Goal: Task Accomplishment & Management: Use online tool/utility

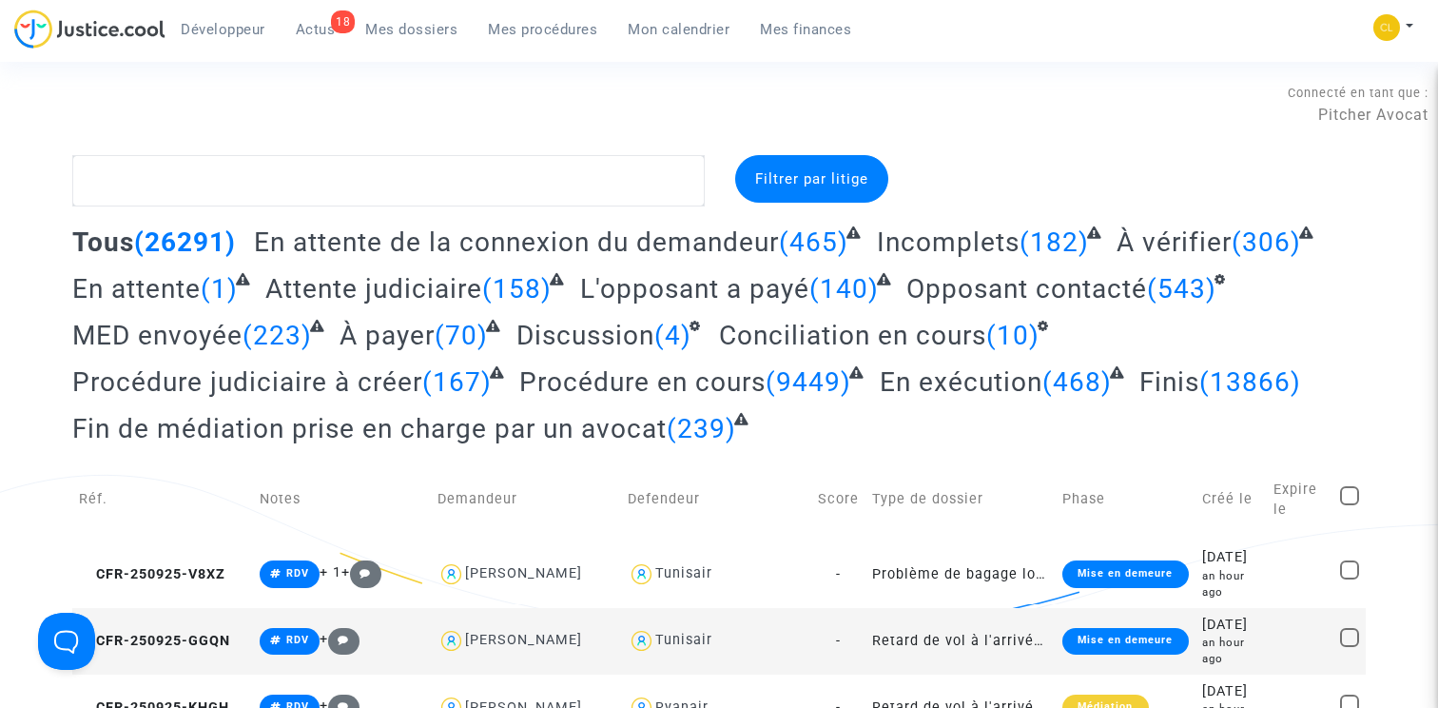
click at [215, 31] on span "Développeur" at bounding box center [223, 29] width 85 height 17
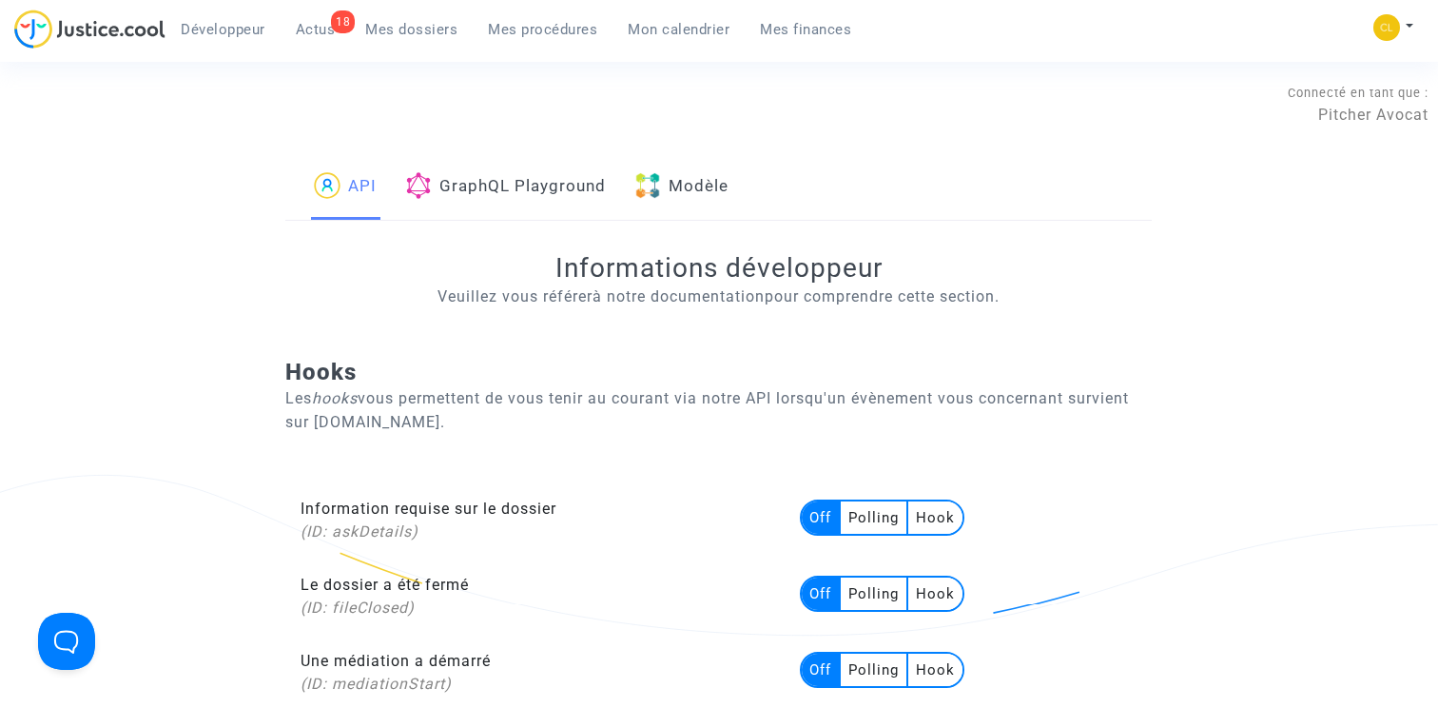
click at [705, 193] on link "Modèle" at bounding box center [681, 187] width 94 height 65
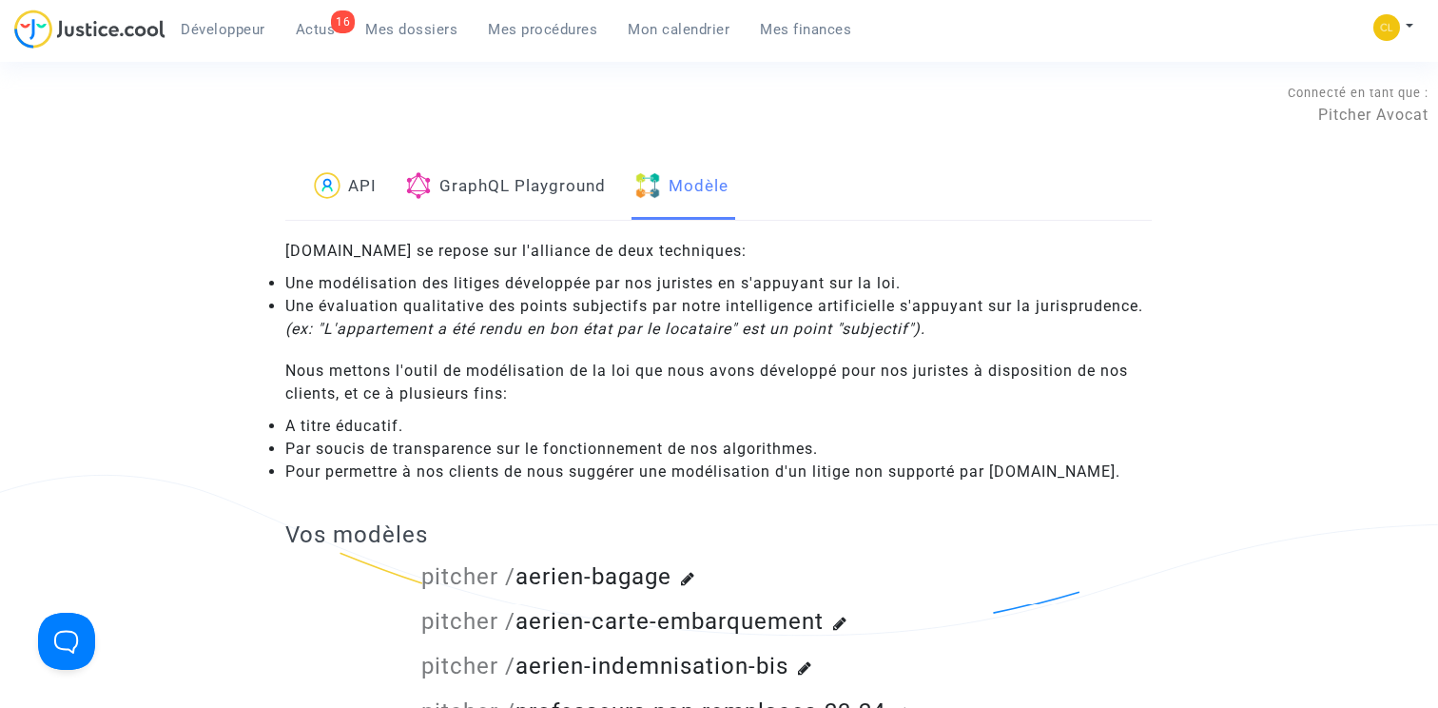
click at [427, 31] on span "Mes dossiers" at bounding box center [411, 29] width 92 height 17
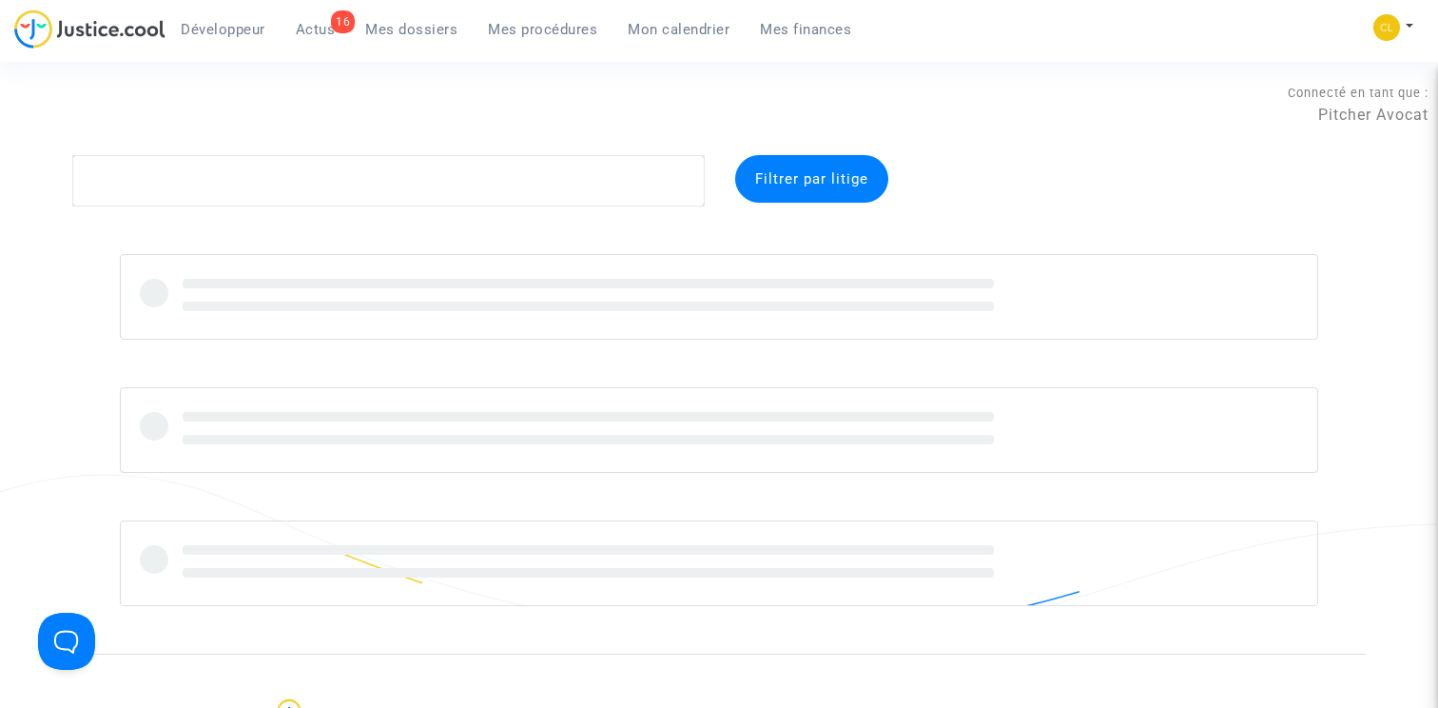
click at [823, 175] on span "Filtrer par litige" at bounding box center [811, 178] width 113 height 17
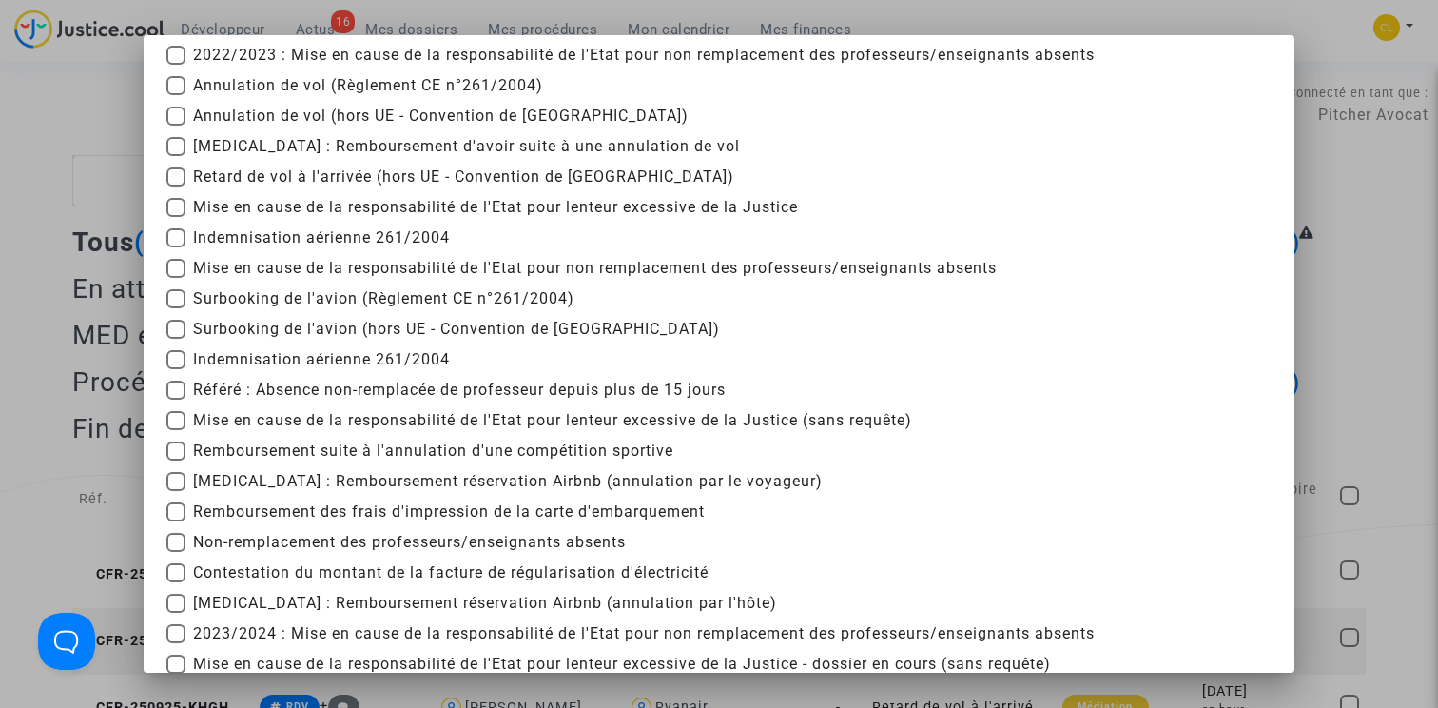
click at [340, 392] on span "Référé : Absence non-remplacée de professeur depuis plus de 15 jours" at bounding box center [459, 390] width 533 height 23
click at [176, 399] on input "Référé : Absence non-remplacée de professeur depuis plus de 15 jours" at bounding box center [175, 399] width 1 height 1
checkbox input "true"
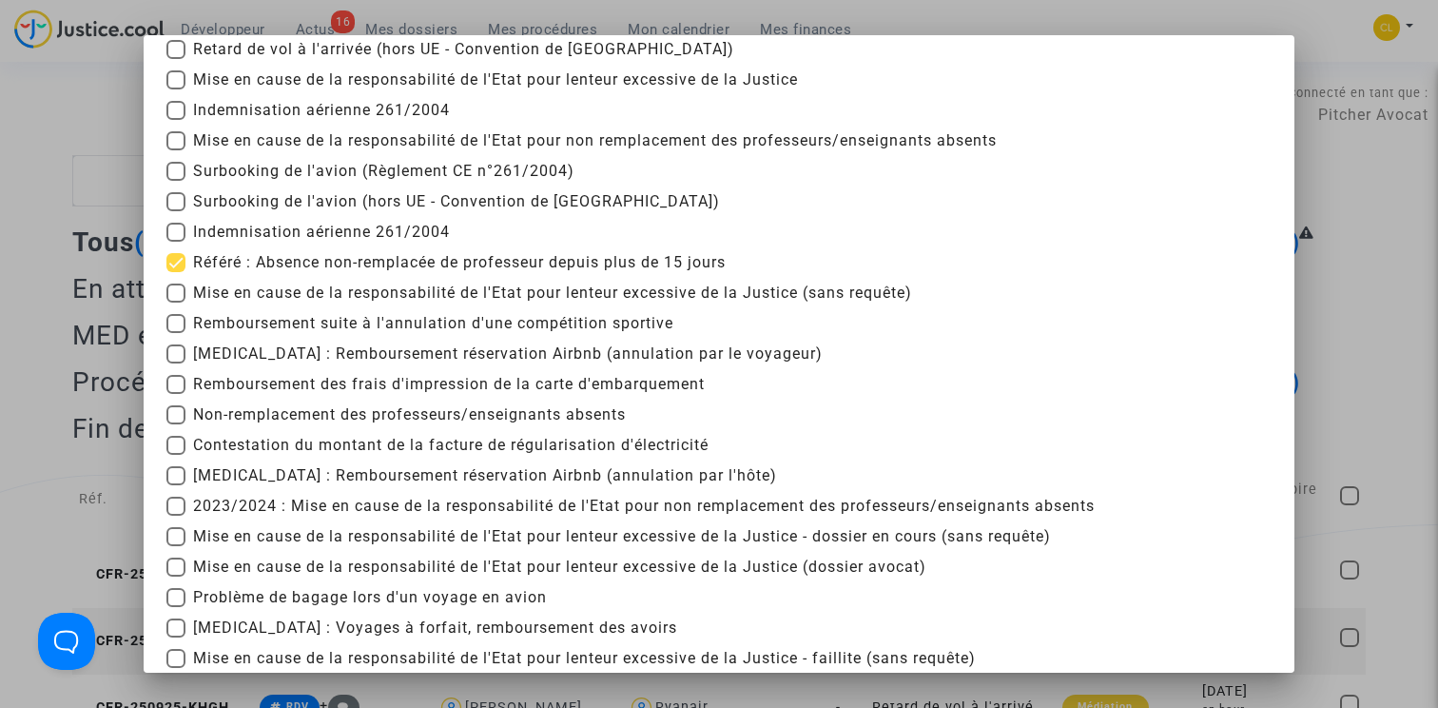
scroll to position [431, 0]
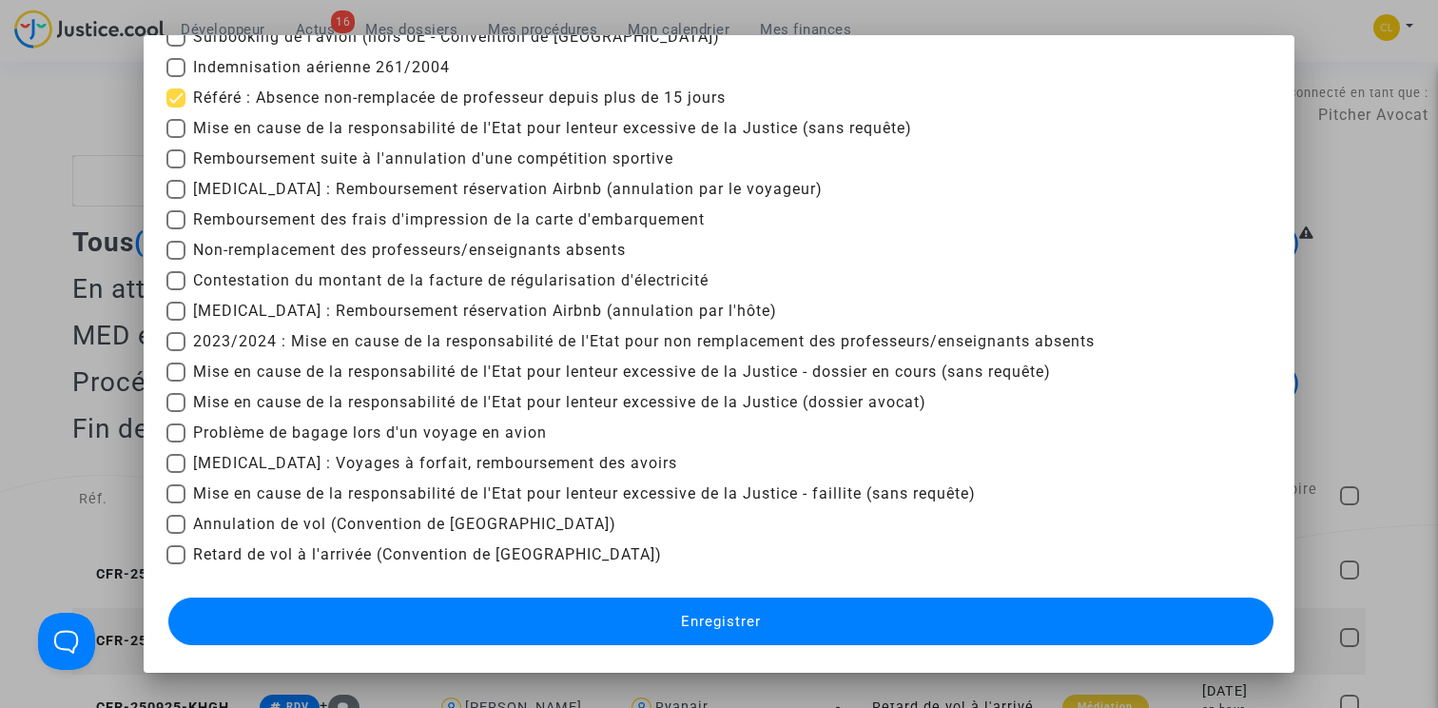
click at [782, 594] on div "Enregistrer" at bounding box center [718, 621] width 1105 height 57
click at [777, 613] on button "Enregistrer" at bounding box center [720, 621] width 1105 height 48
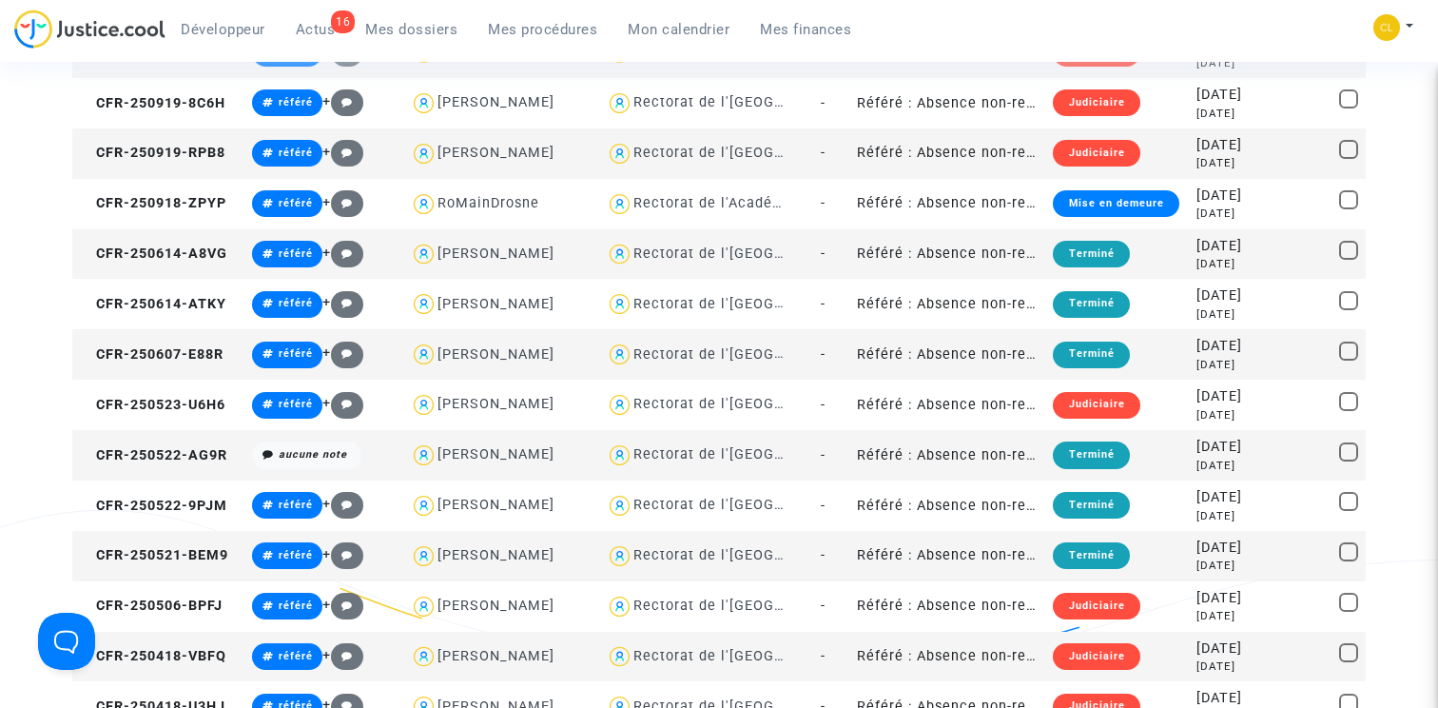
scroll to position [888, 0]
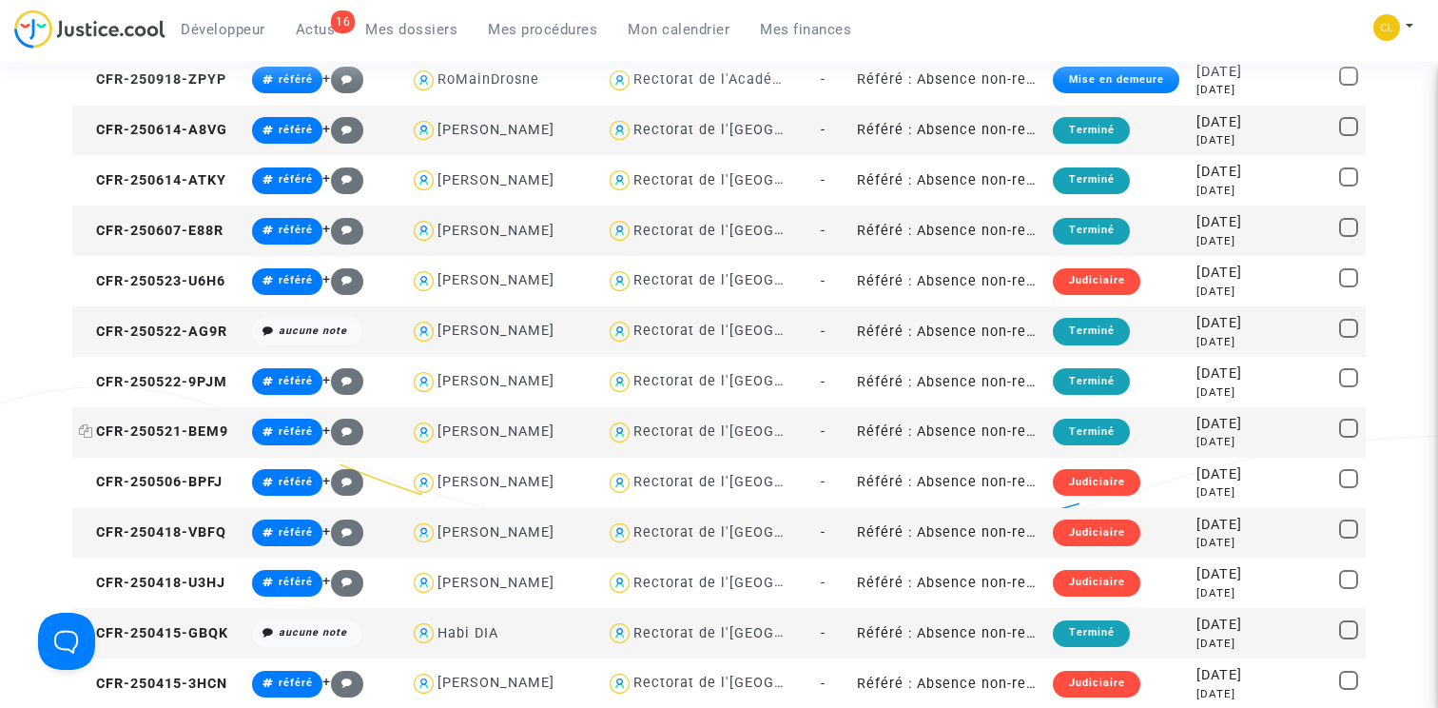
click at [187, 433] on span "CFR-250521-BEM9" at bounding box center [153, 431] width 149 height 16
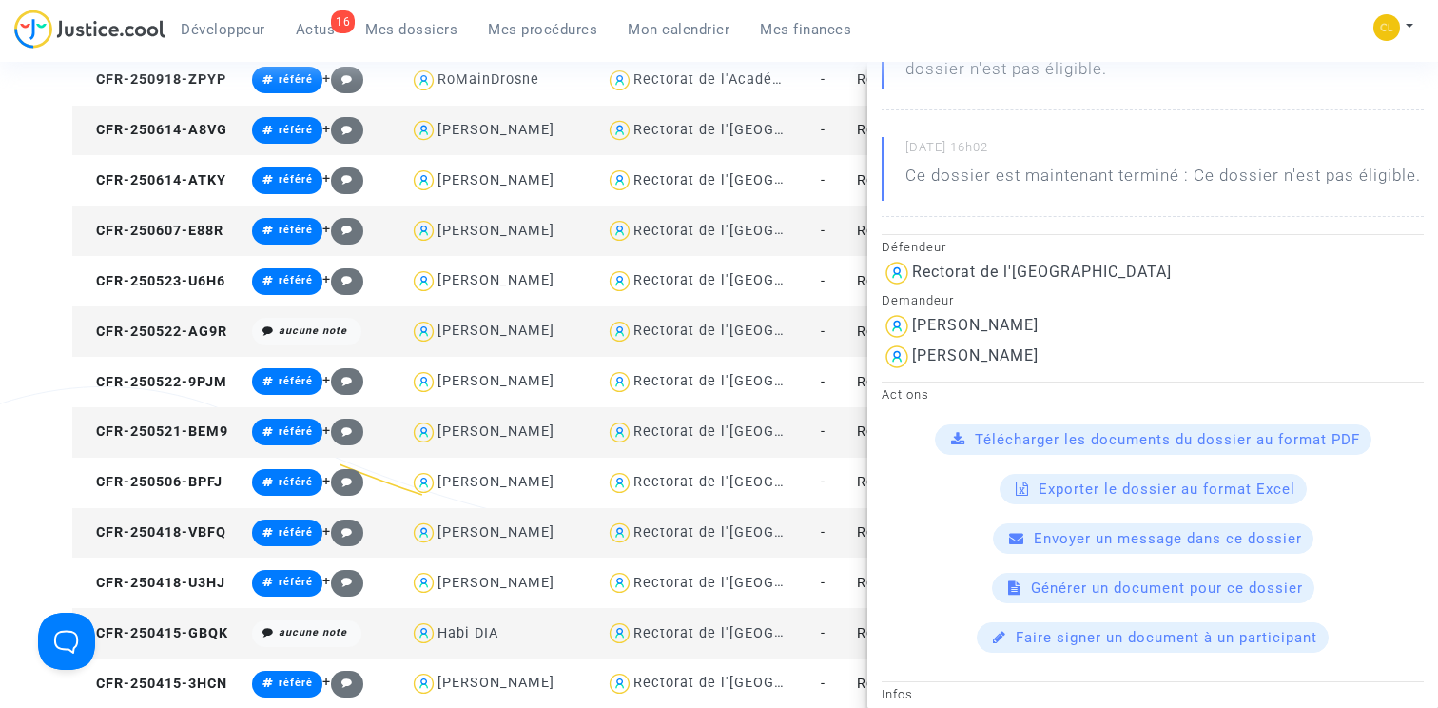
scroll to position [354, 0]
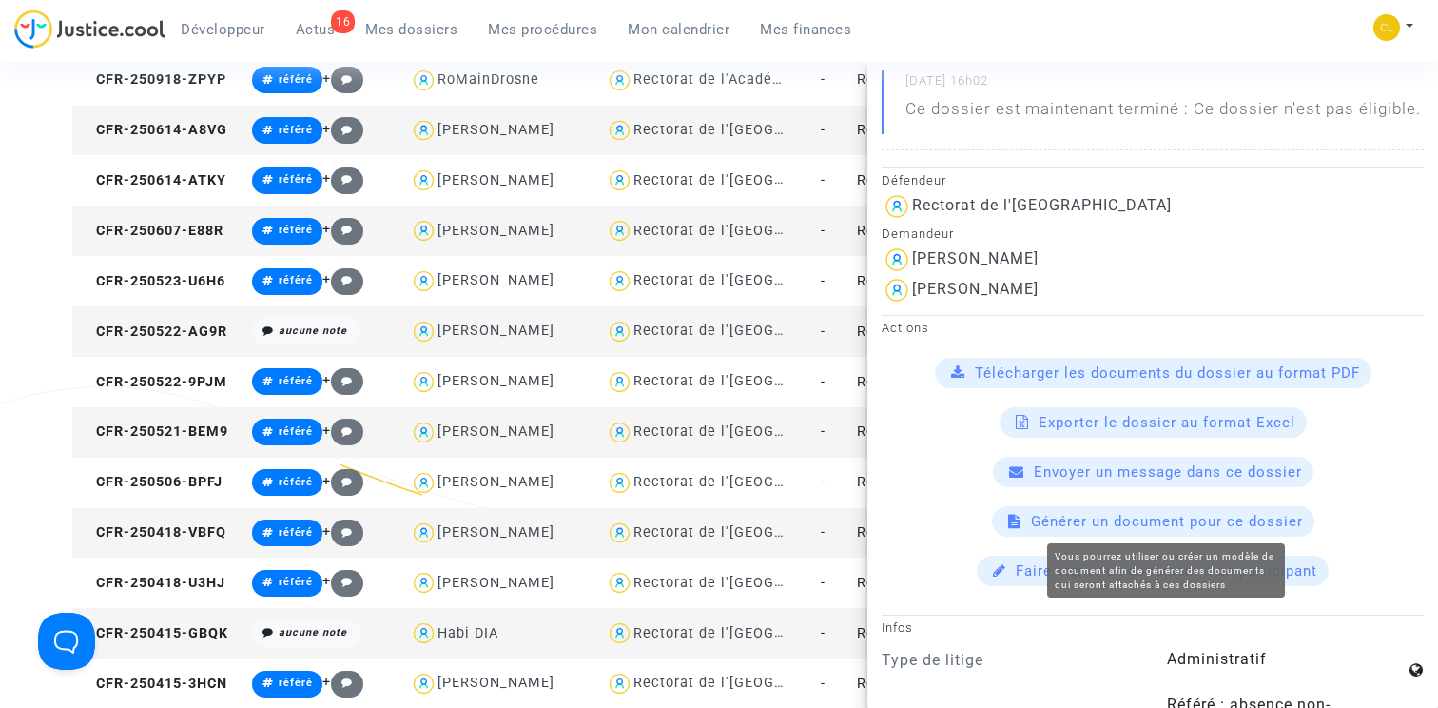
click at [1142, 524] on span "Générer un document pour ce dossier" at bounding box center [1167, 521] width 272 height 17
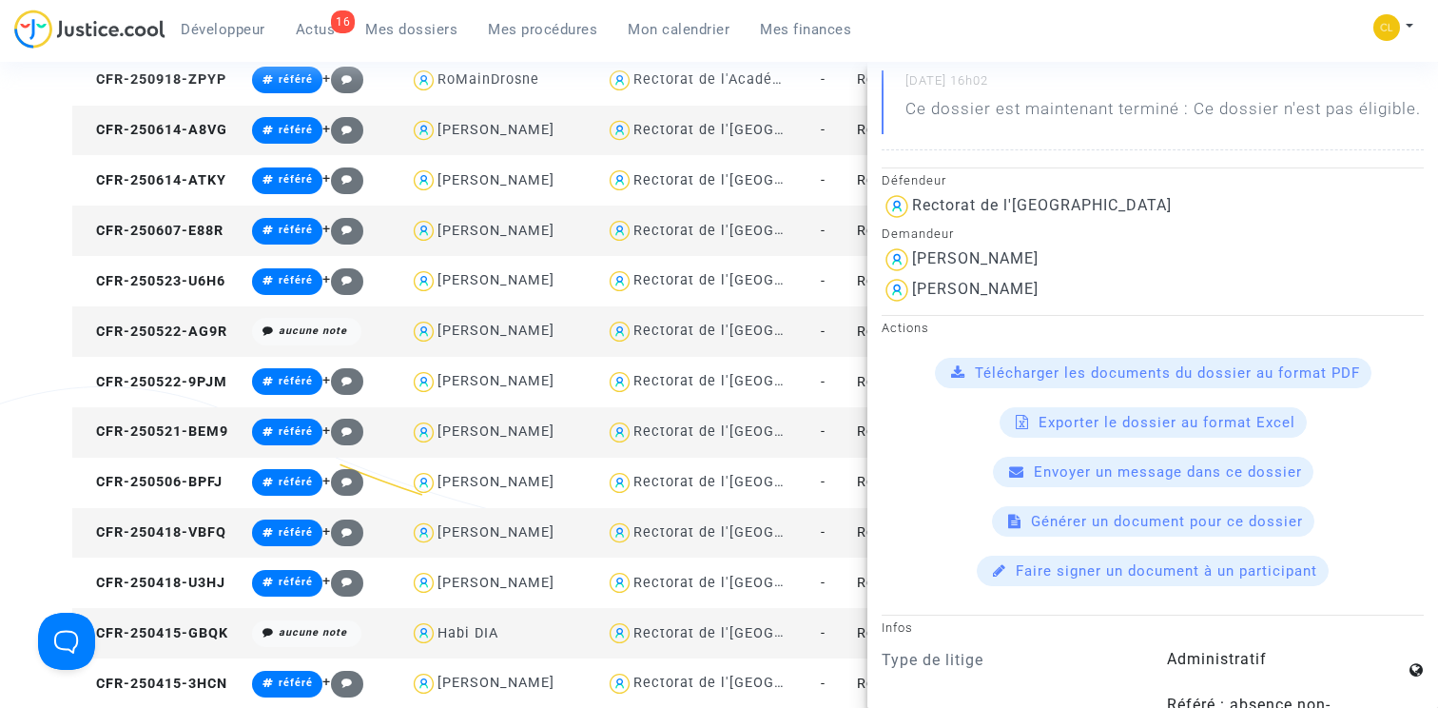
scroll to position [0, 0]
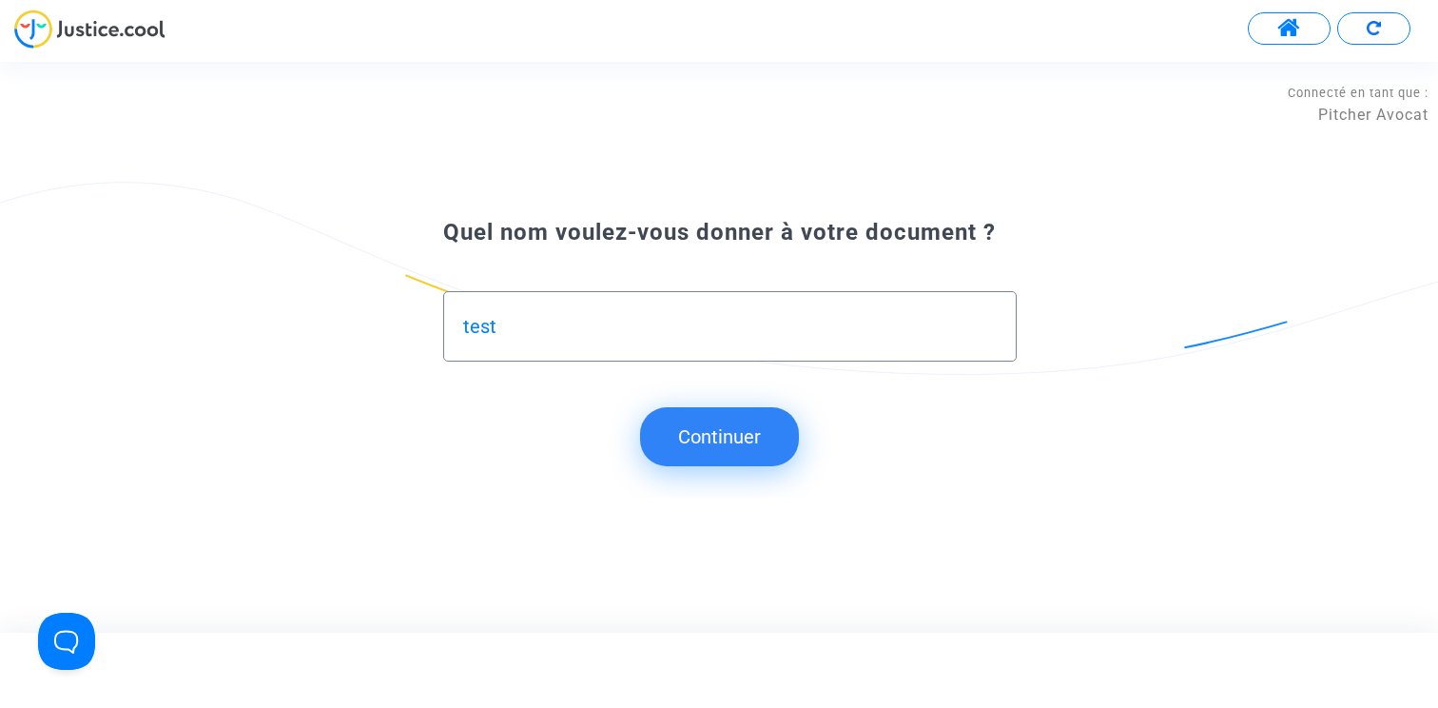
type input "test"
click at [745, 443] on button "Continuer" at bounding box center [719, 436] width 159 height 59
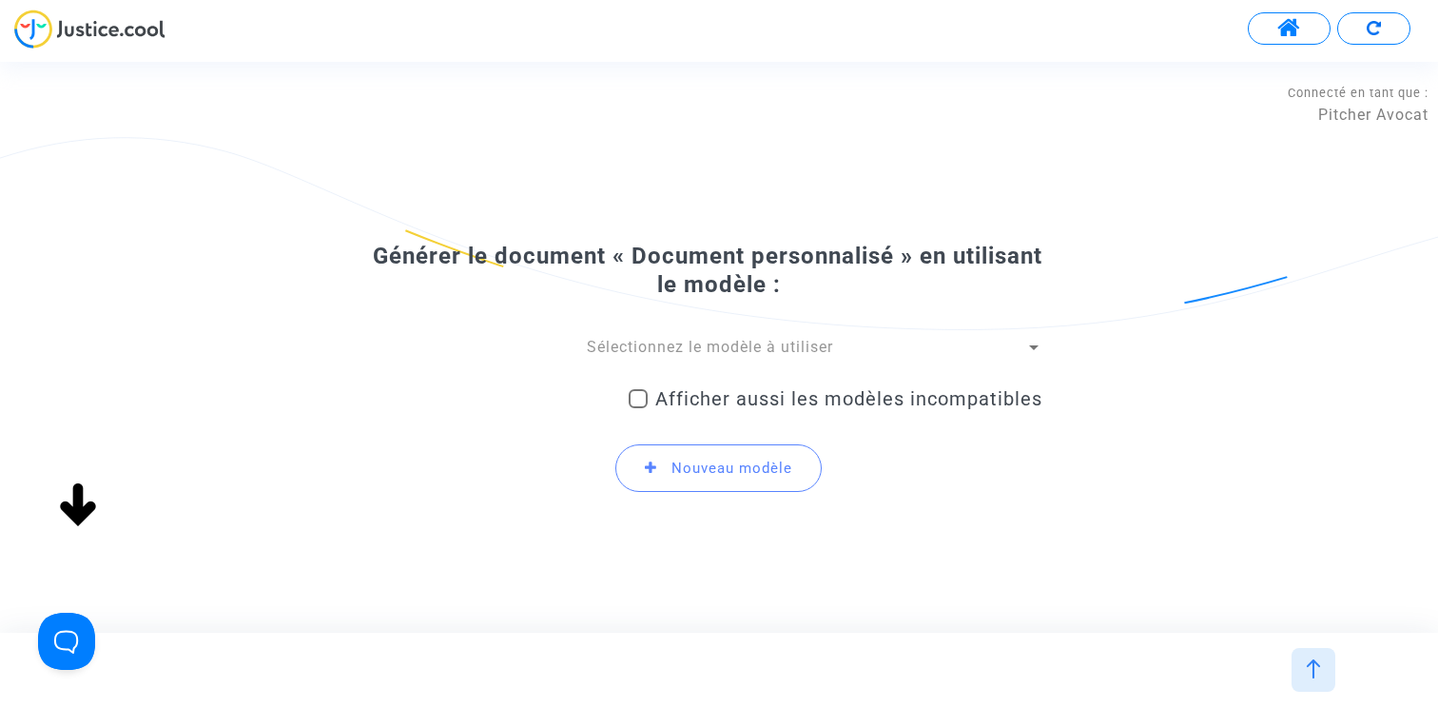
click at [696, 333] on div "Générer le document « Document personnalisé » en utilisant le modèle : Sélectio…" at bounding box center [719, 375] width 647 height 266
click at [696, 342] on span "Sélectionnez le modèle à utiliser" at bounding box center [710, 347] width 246 height 18
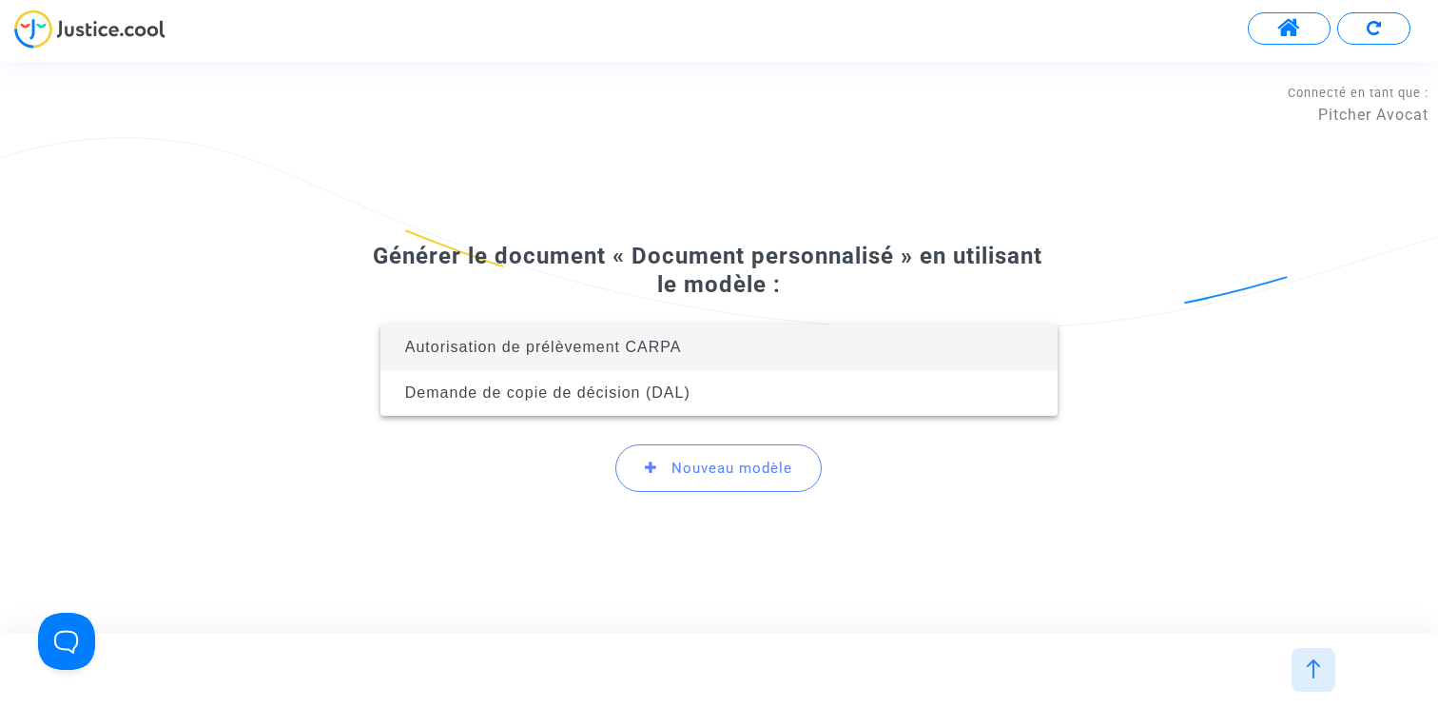
click at [740, 260] on div at bounding box center [719, 354] width 1438 height 708
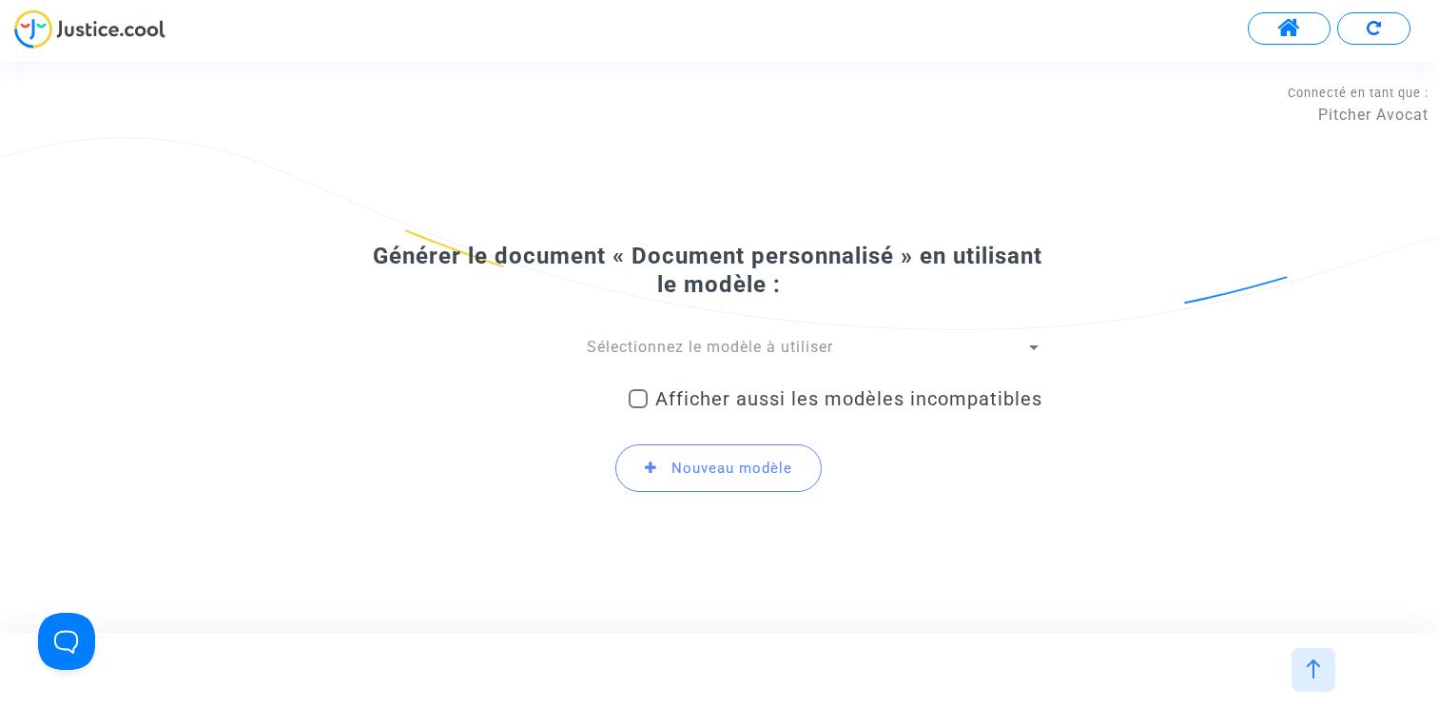
click at [709, 339] on span "Sélectionnez le modèle à utiliser" at bounding box center [710, 347] width 246 height 18
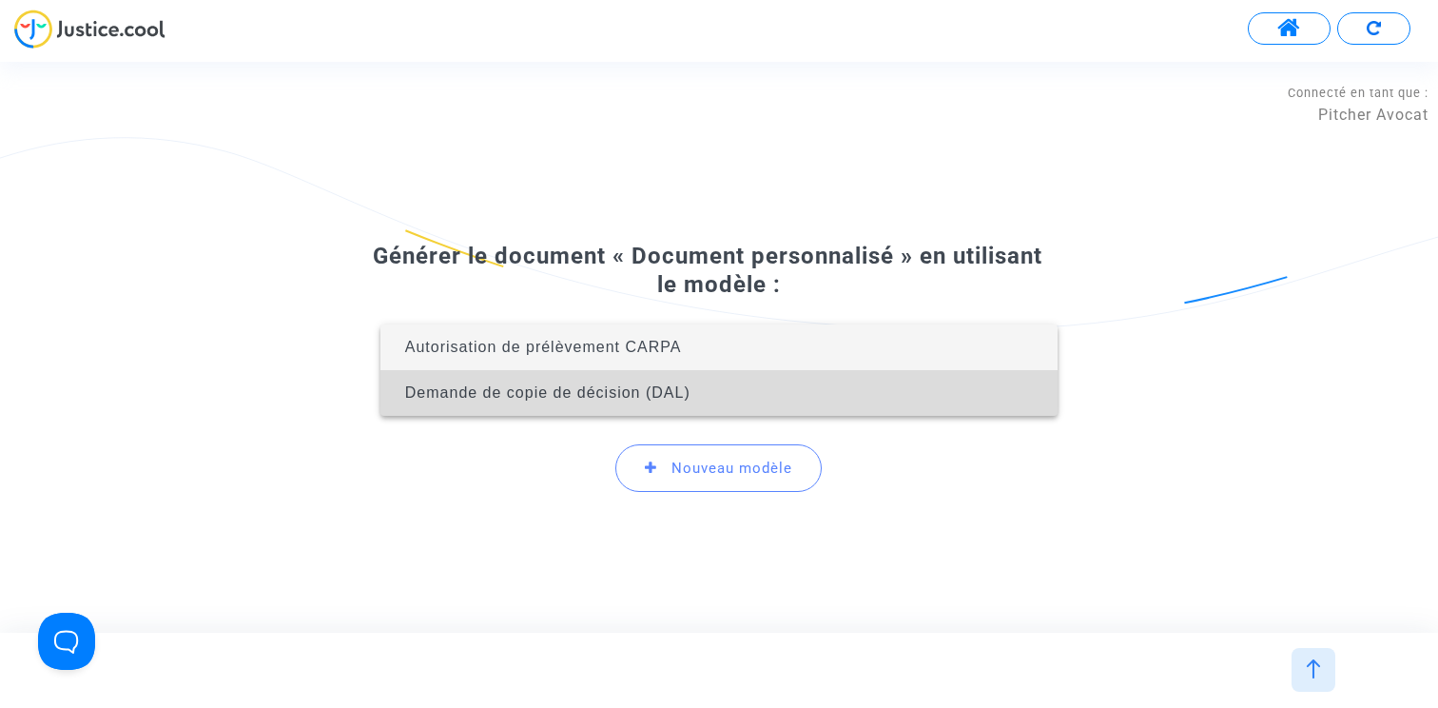
click at [670, 393] on span "Demande de copie de décision (DAL)" at bounding box center [547, 392] width 285 height 16
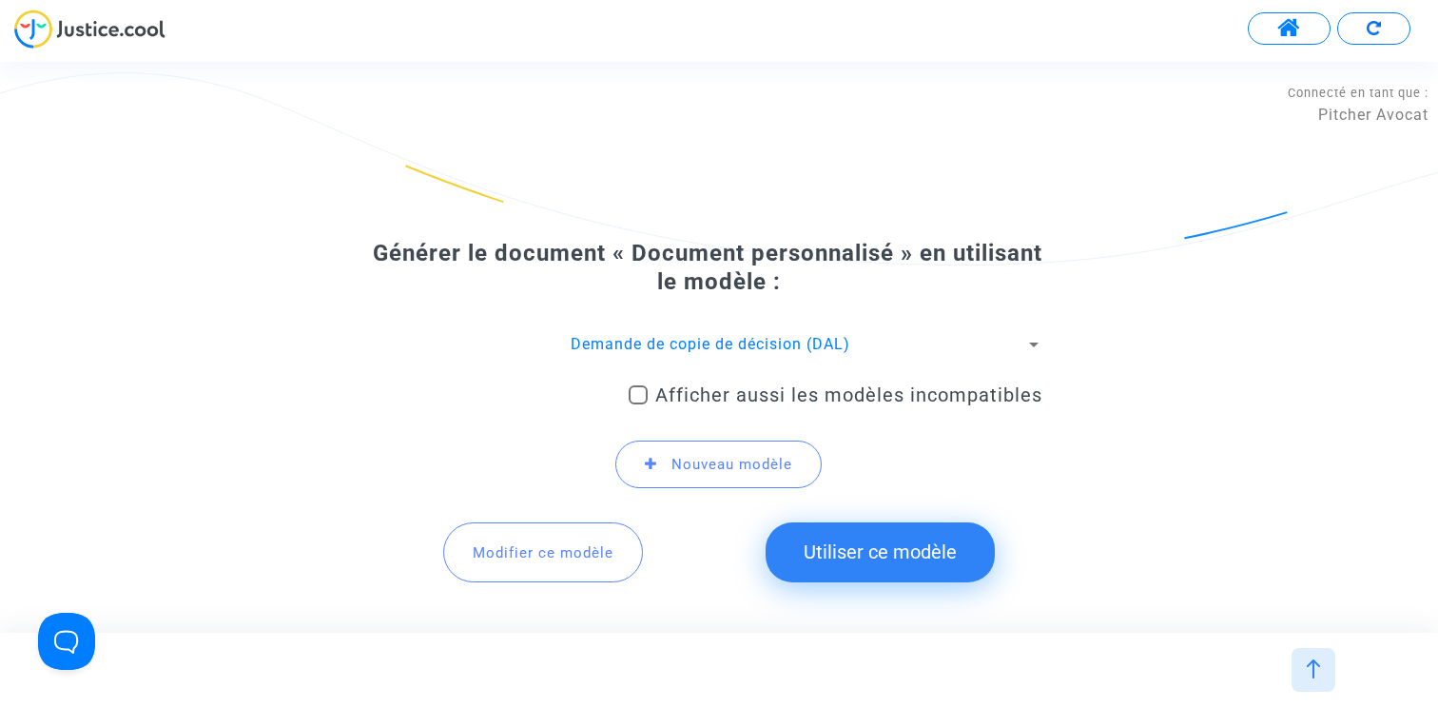
click at [571, 558] on span "Modifier ce modèle" at bounding box center [543, 552] width 141 height 17
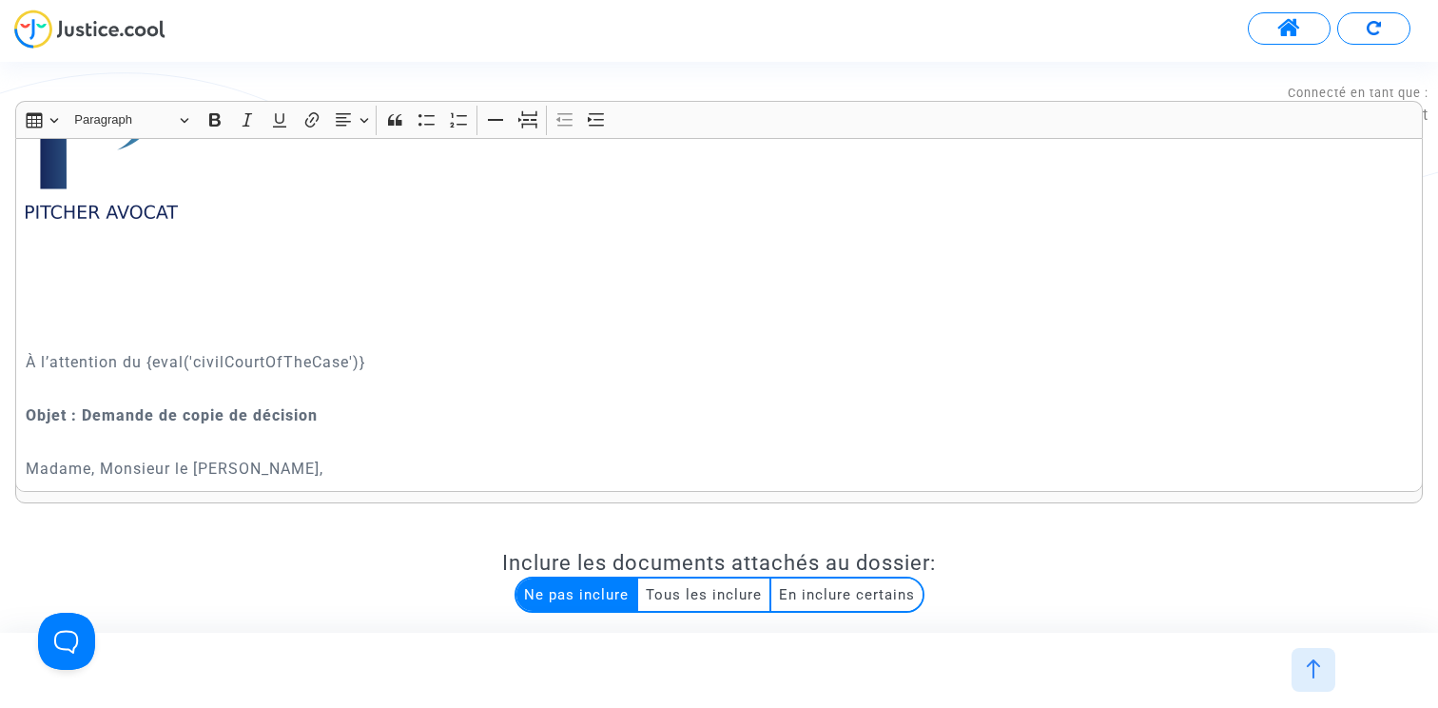
scroll to position [167, 0]
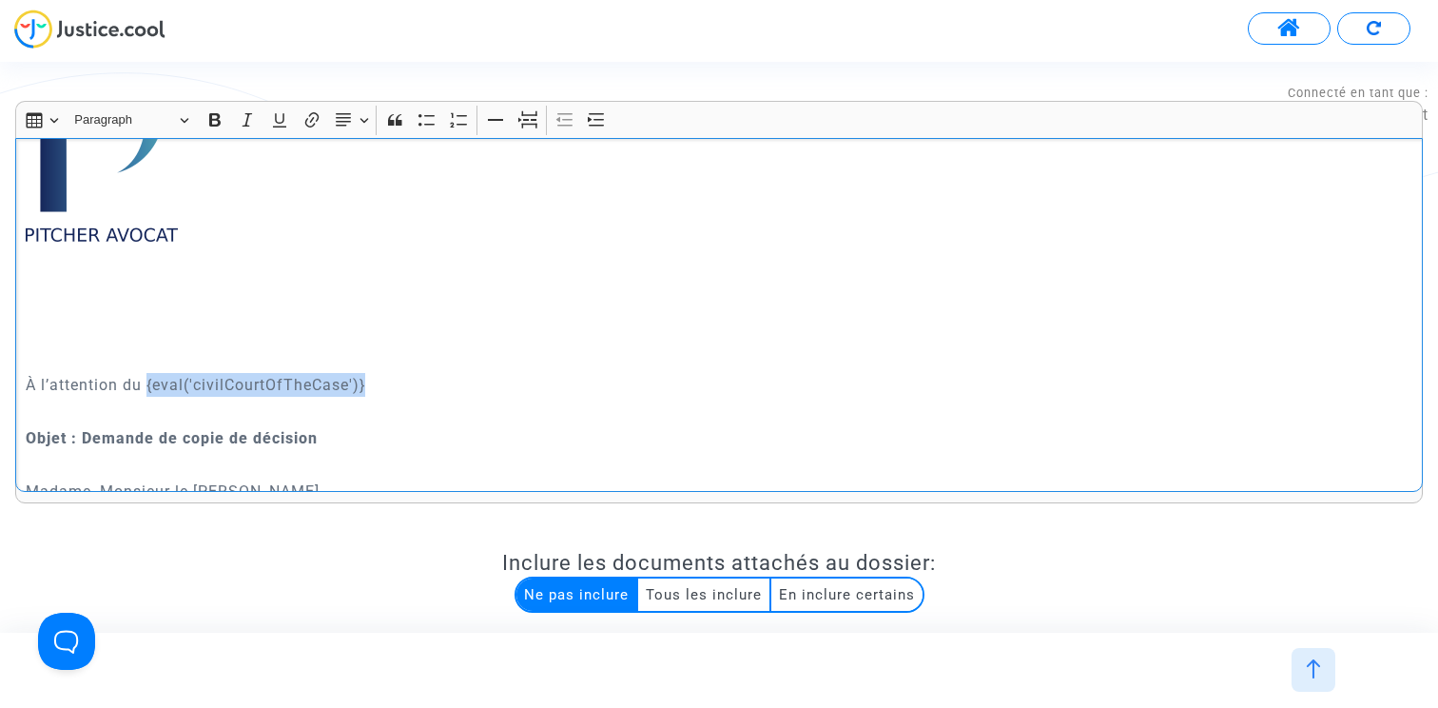
drag, startPoint x: 146, startPoint y: 380, endPoint x: 418, endPoint y: 380, distance: 273.0
click at [418, 380] on p "À l’attention du {eval('civilCourtOfTheCase')}" at bounding box center [720, 373] width 1388 height 48
click at [162, 356] on p "À l’attention du {eval('civilCourtOfTheCase')}" at bounding box center [720, 373] width 1388 height 48
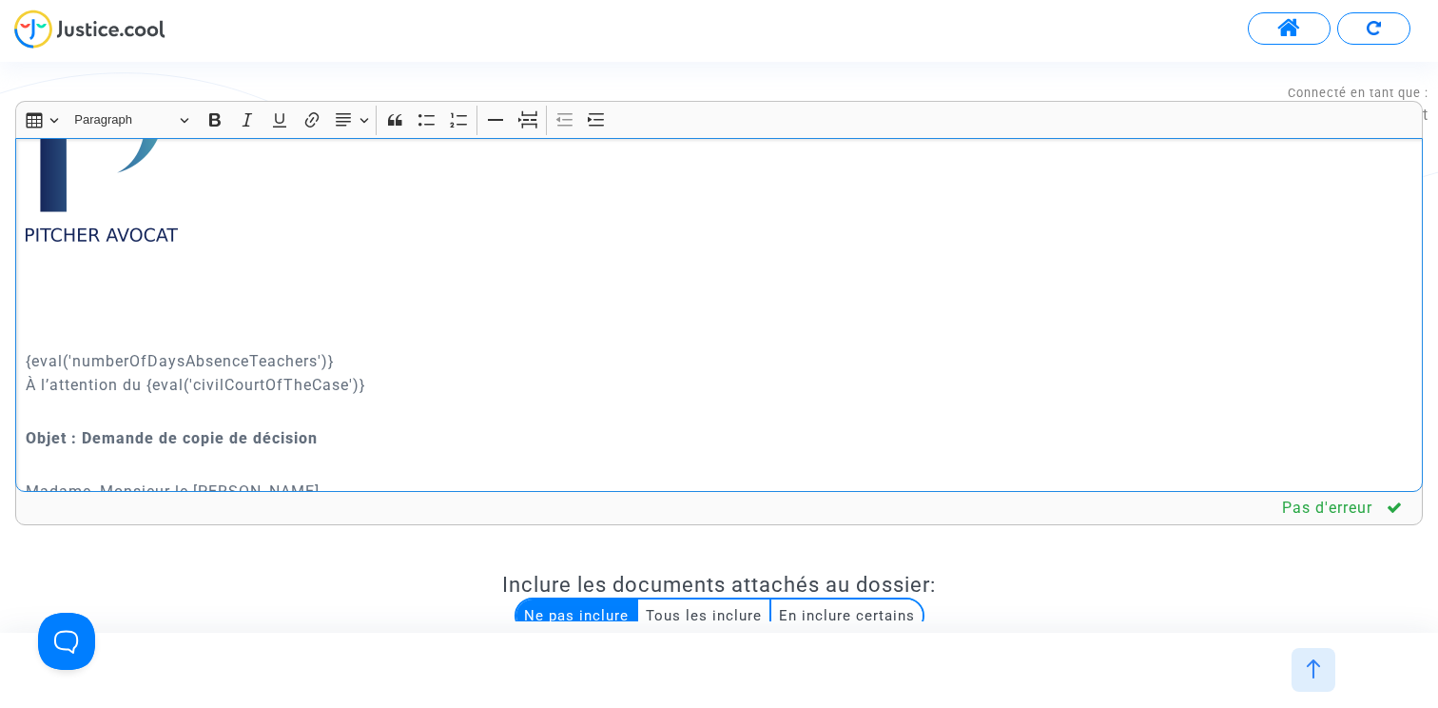
scroll to position [401, 0]
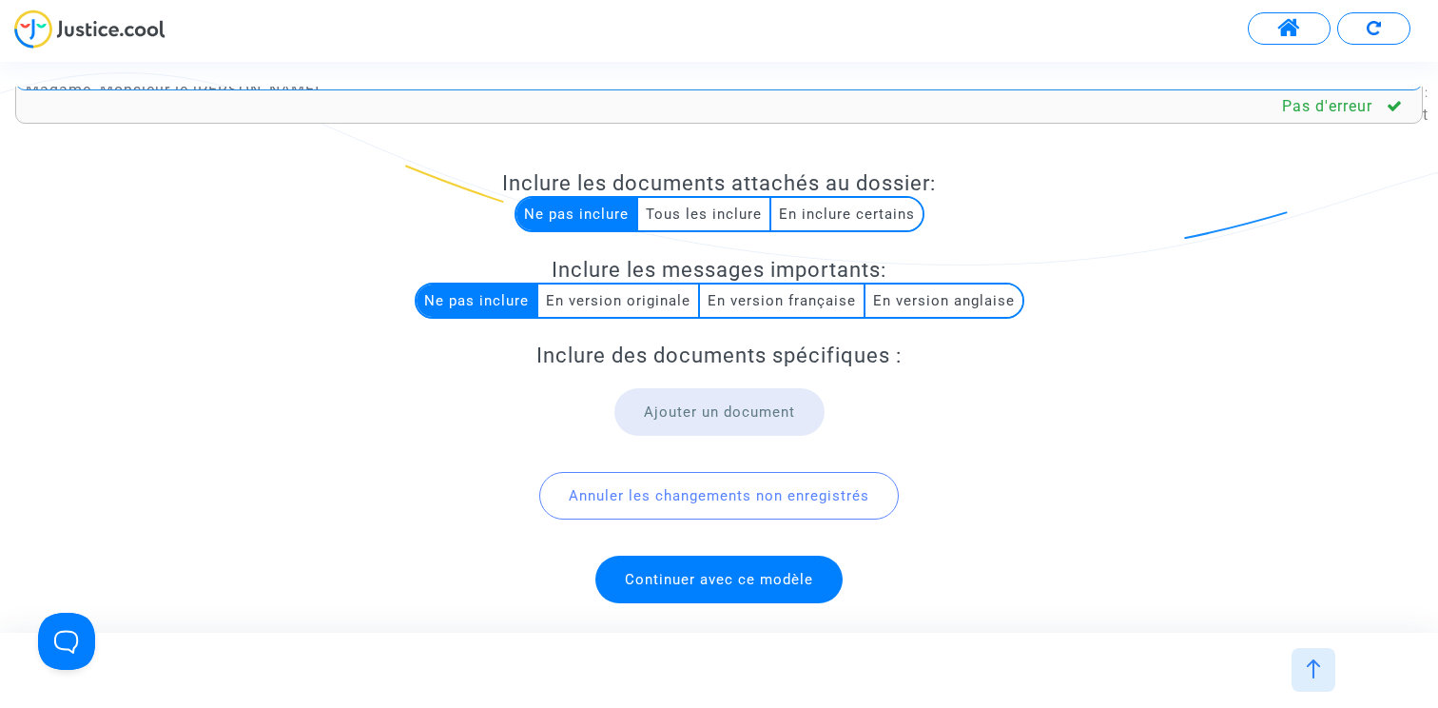
click at [673, 587] on span "Continuer avec ce modèle" at bounding box center [718, 579] width 247 height 48
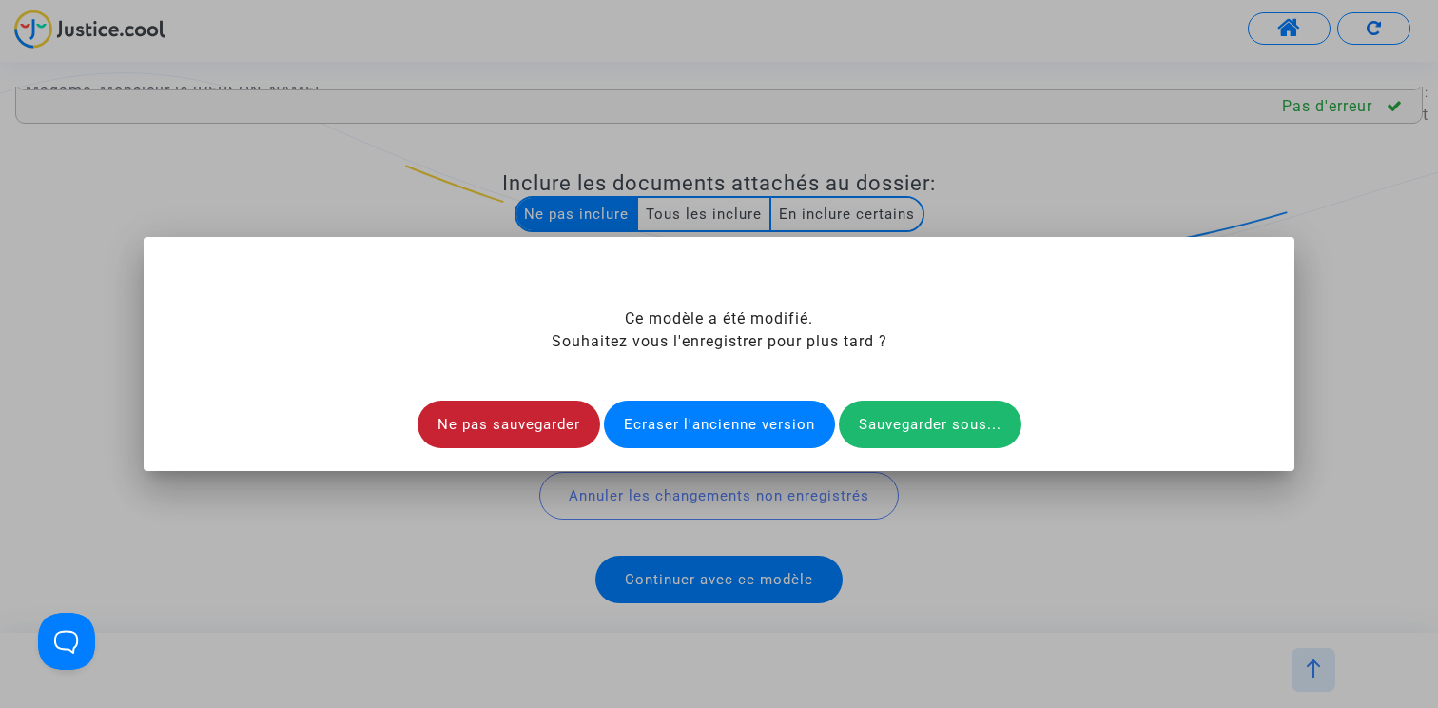
click at [524, 422] on div "Ne pas sauvegarder" at bounding box center [509, 424] width 183 height 48
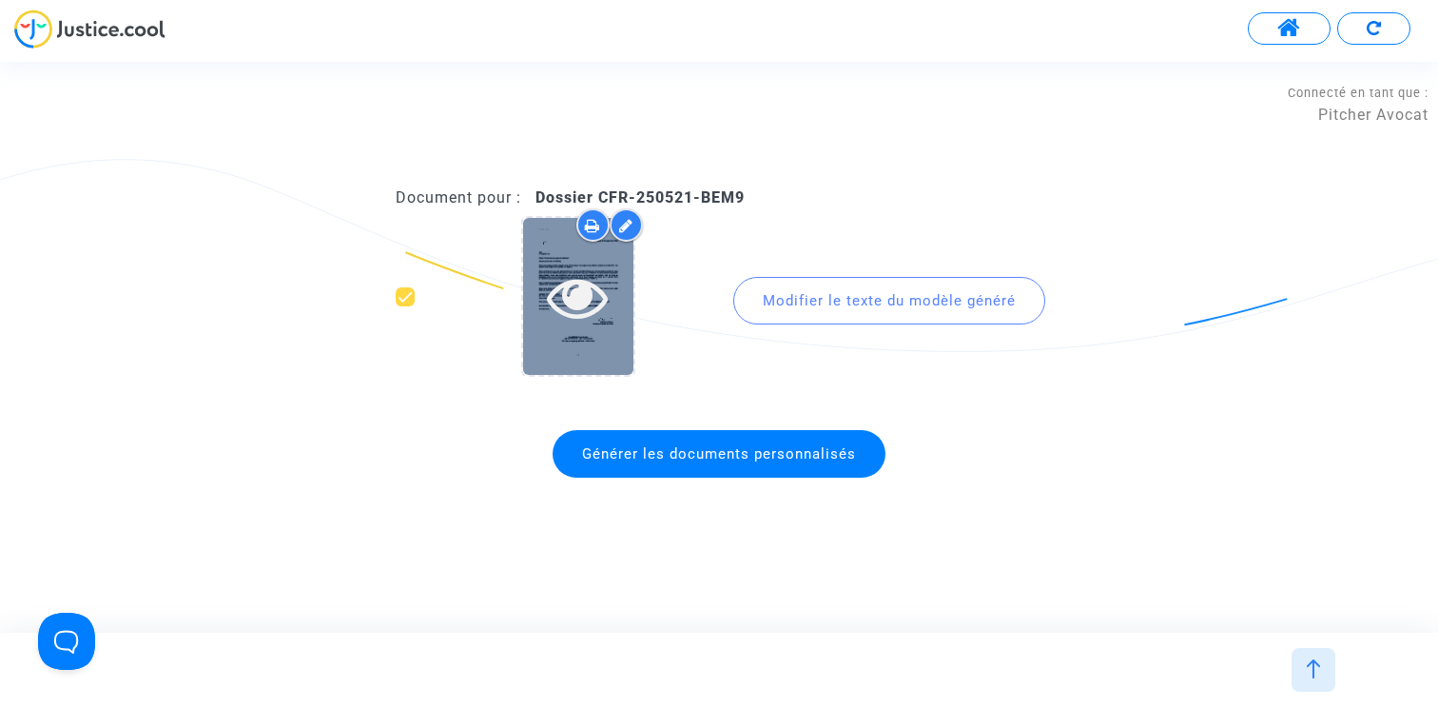
click at [591, 303] on icon at bounding box center [578, 296] width 62 height 61
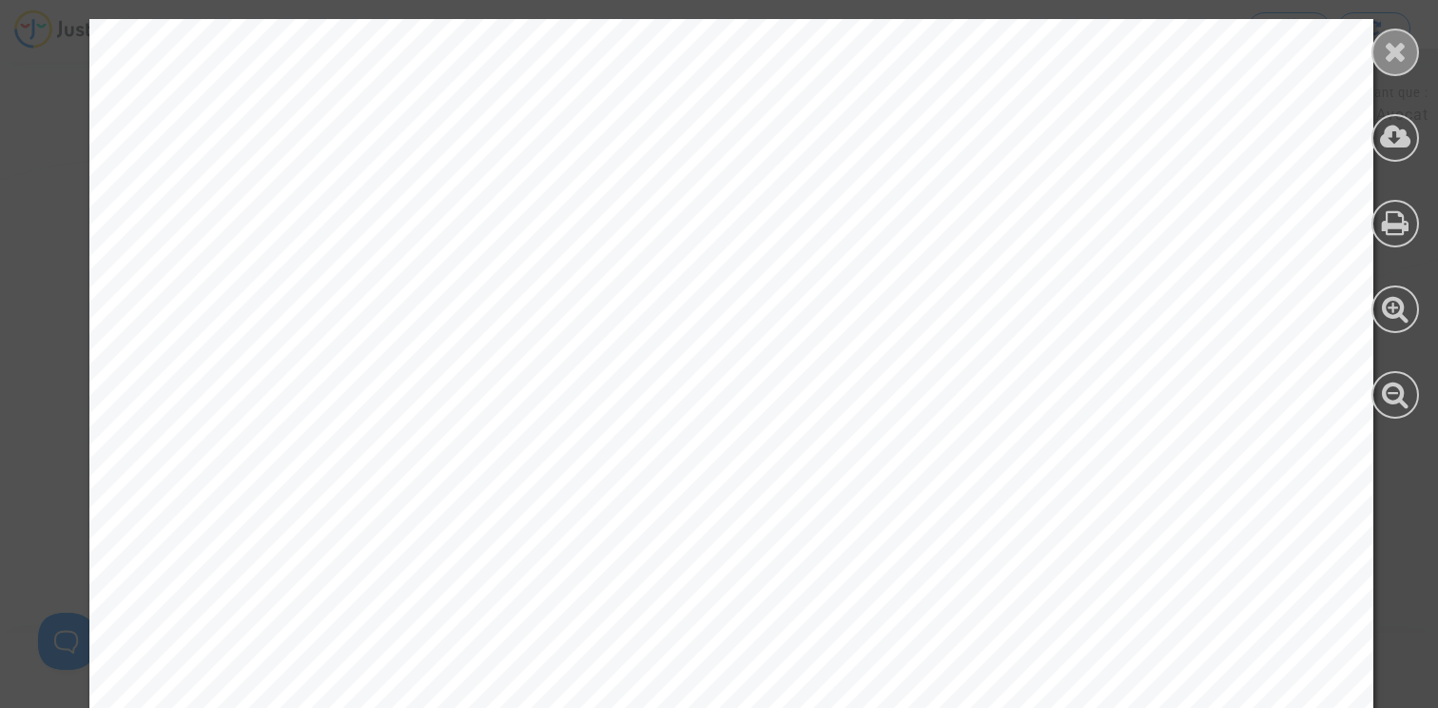
click at [1398, 58] on icon at bounding box center [1396, 51] width 24 height 29
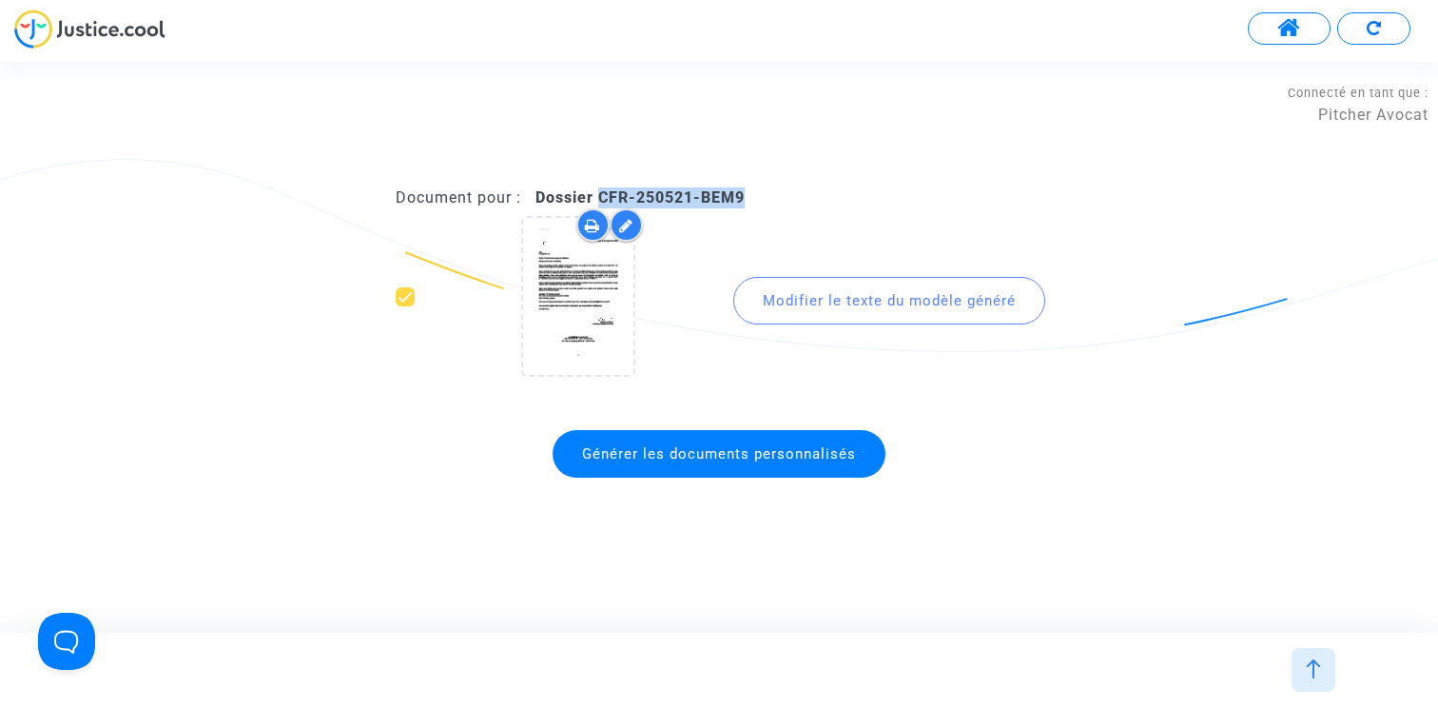
drag, startPoint x: 601, startPoint y: 194, endPoint x: 871, endPoint y: 195, distance: 270.1
click at [871, 195] on div "Document pour : Dossier CFR-250521-BEM9" at bounding box center [719, 197] width 647 height 21
copy b "CFR-250521-BEM9"
click at [1314, 23] on button at bounding box center [1289, 28] width 83 height 32
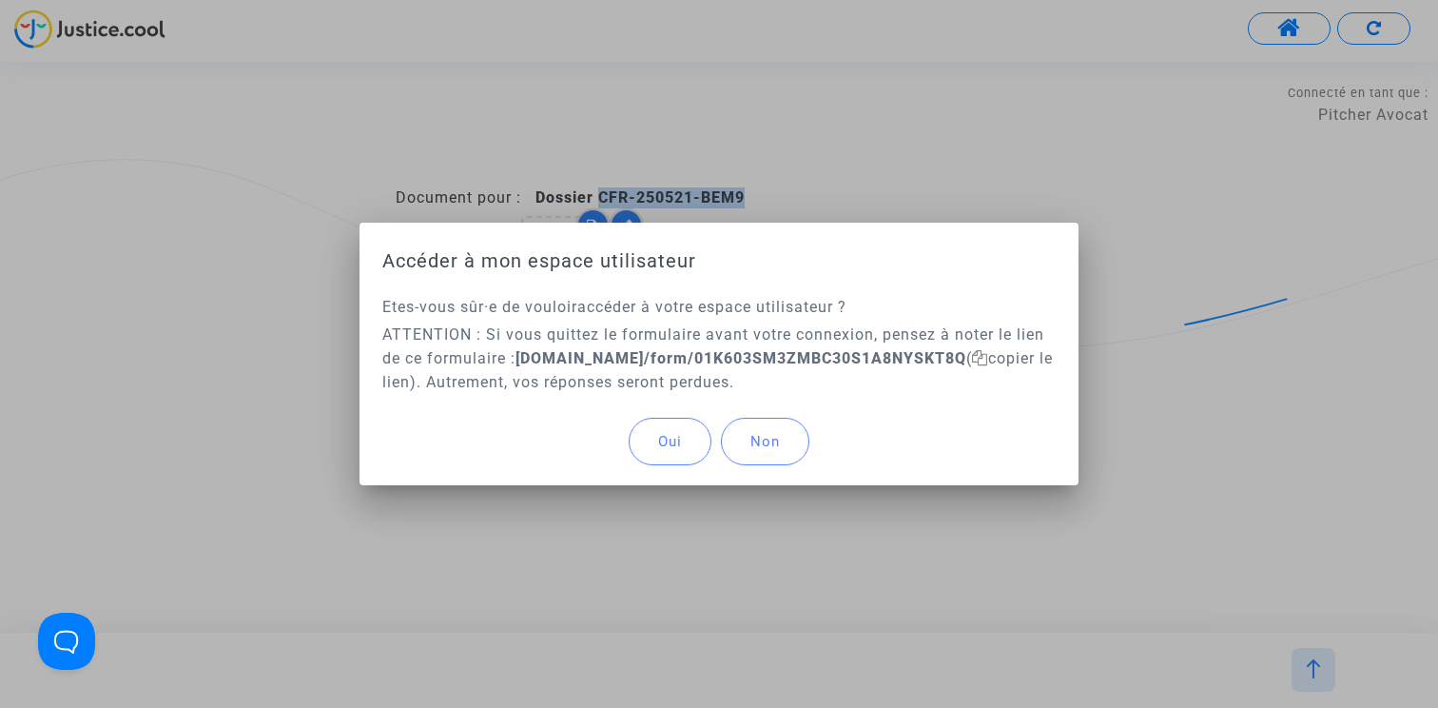
click at [662, 434] on span "Oui" at bounding box center [670, 441] width 24 height 17
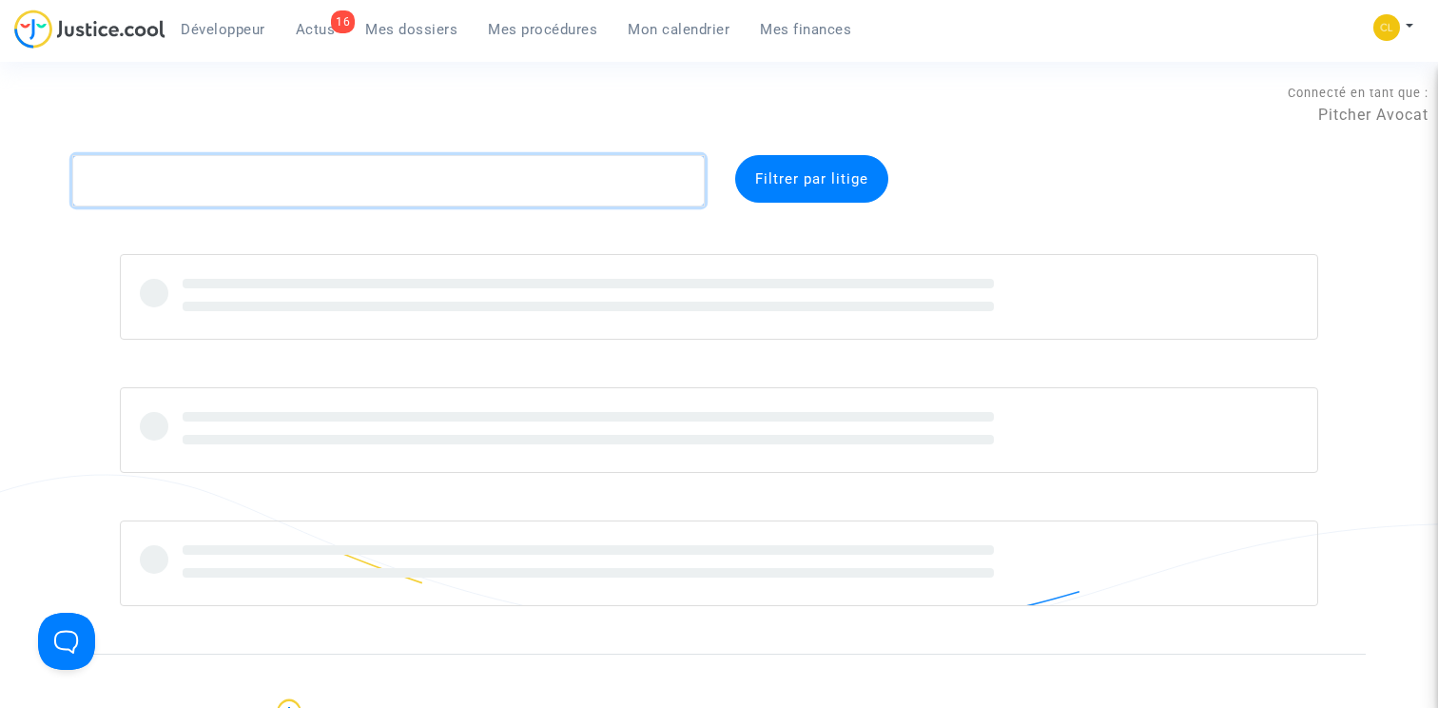
click at [545, 195] on textarea at bounding box center [388, 180] width 632 height 51
paste textarea "CFR-250521-BEM9"
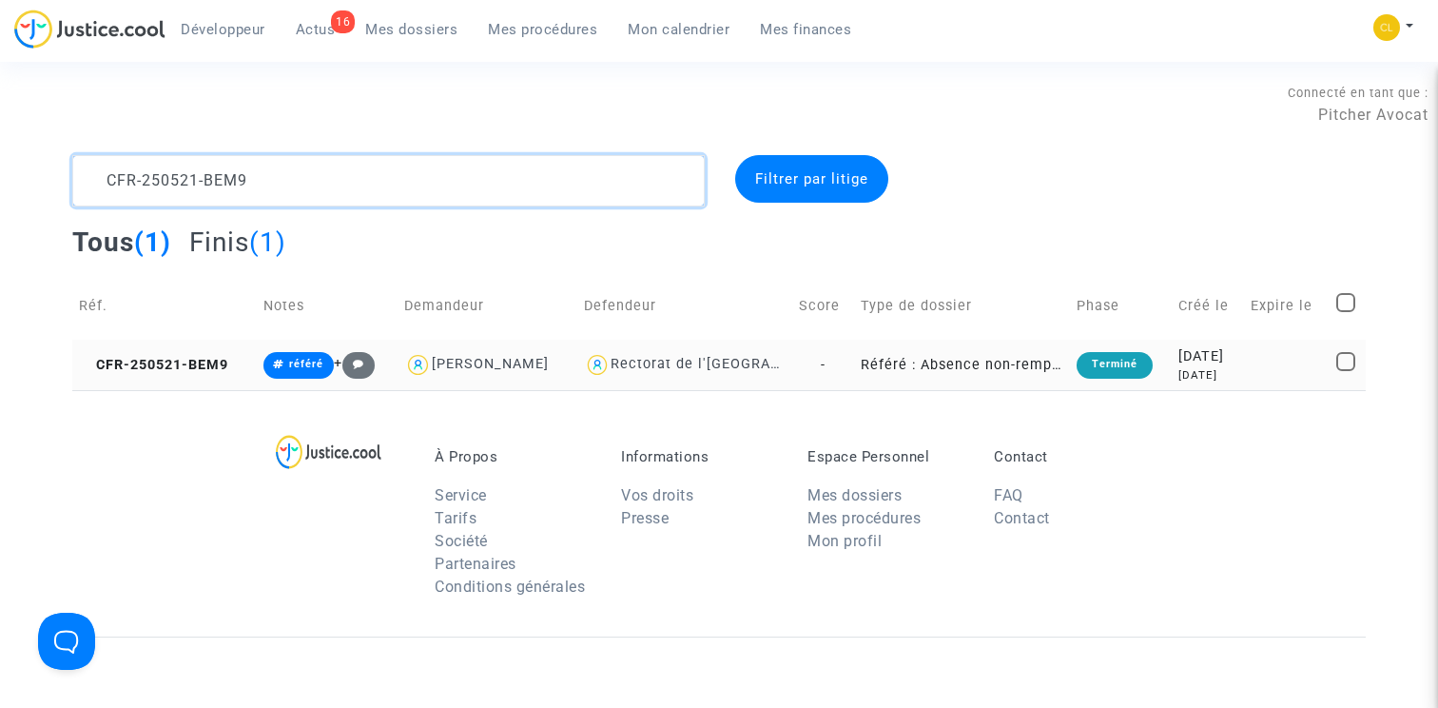
type textarea "CFR-250521-BEM9"
click at [215, 354] on td "CFR-250521-BEM9" at bounding box center [164, 365] width 185 height 50
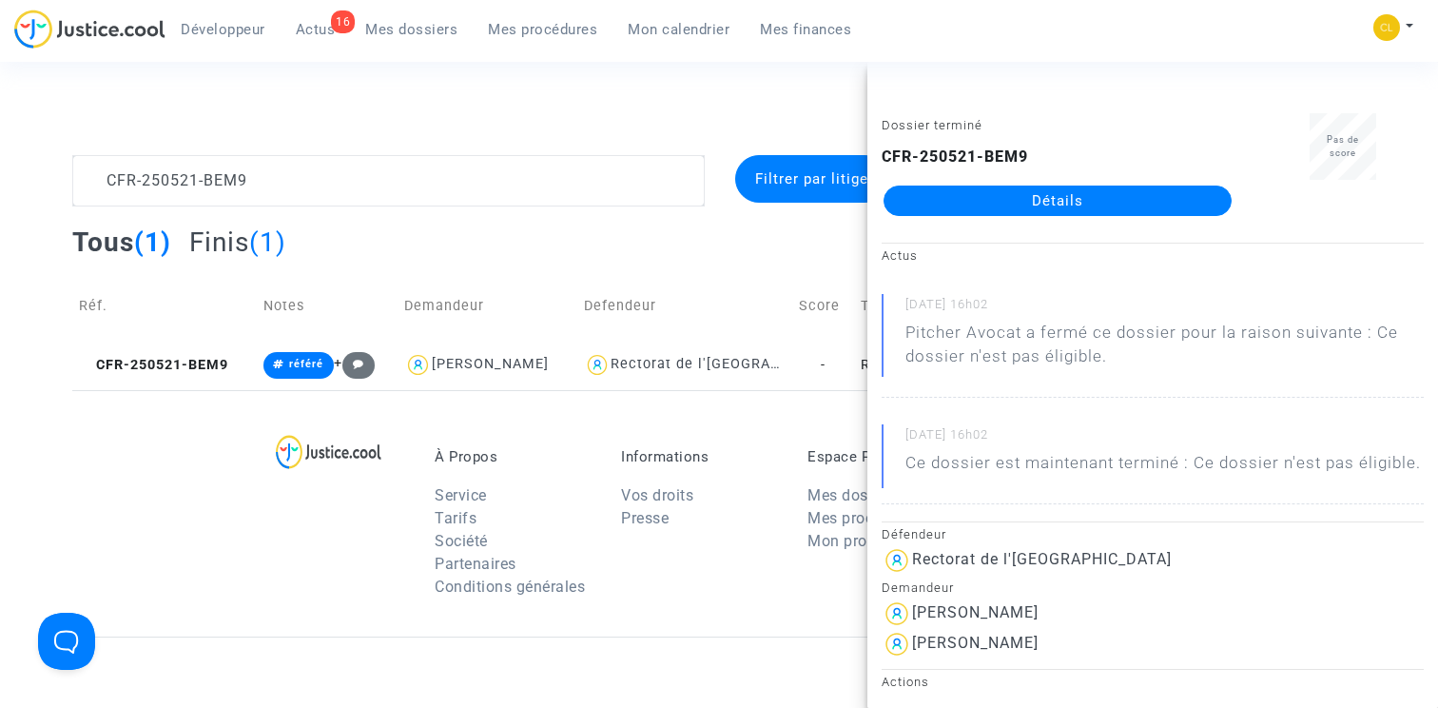
click at [1136, 201] on link "Détails" at bounding box center [1058, 200] width 348 height 30
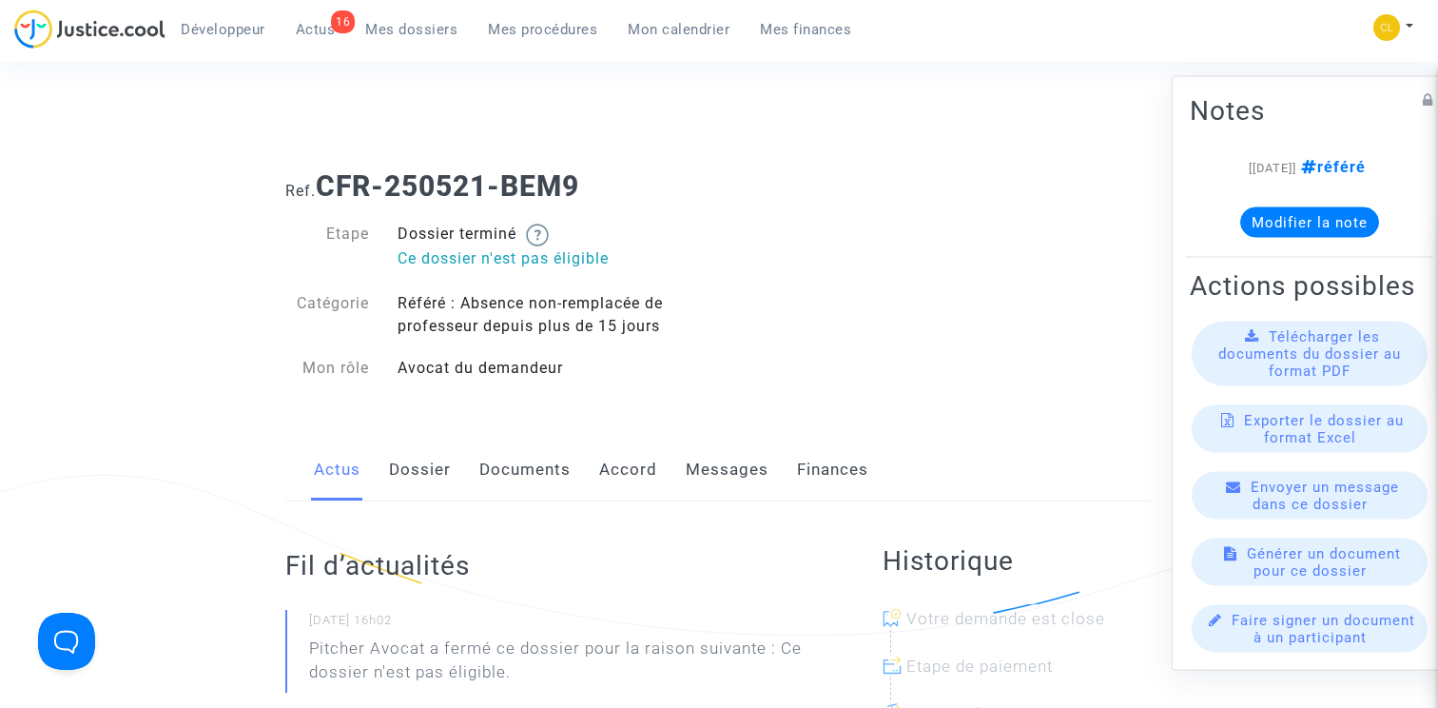
click at [432, 466] on link "Dossier" at bounding box center [420, 469] width 62 height 63
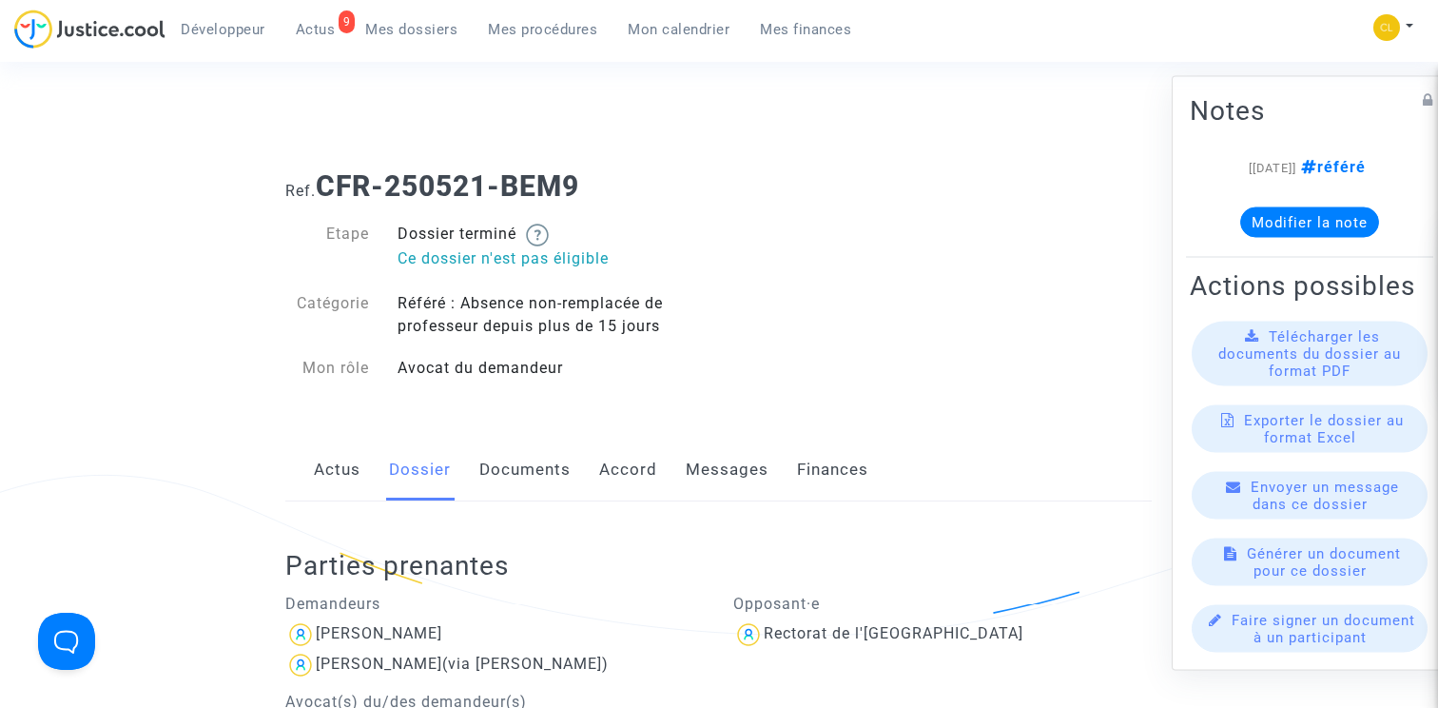
click at [540, 26] on span "Mes procédures" at bounding box center [542, 29] width 109 height 17
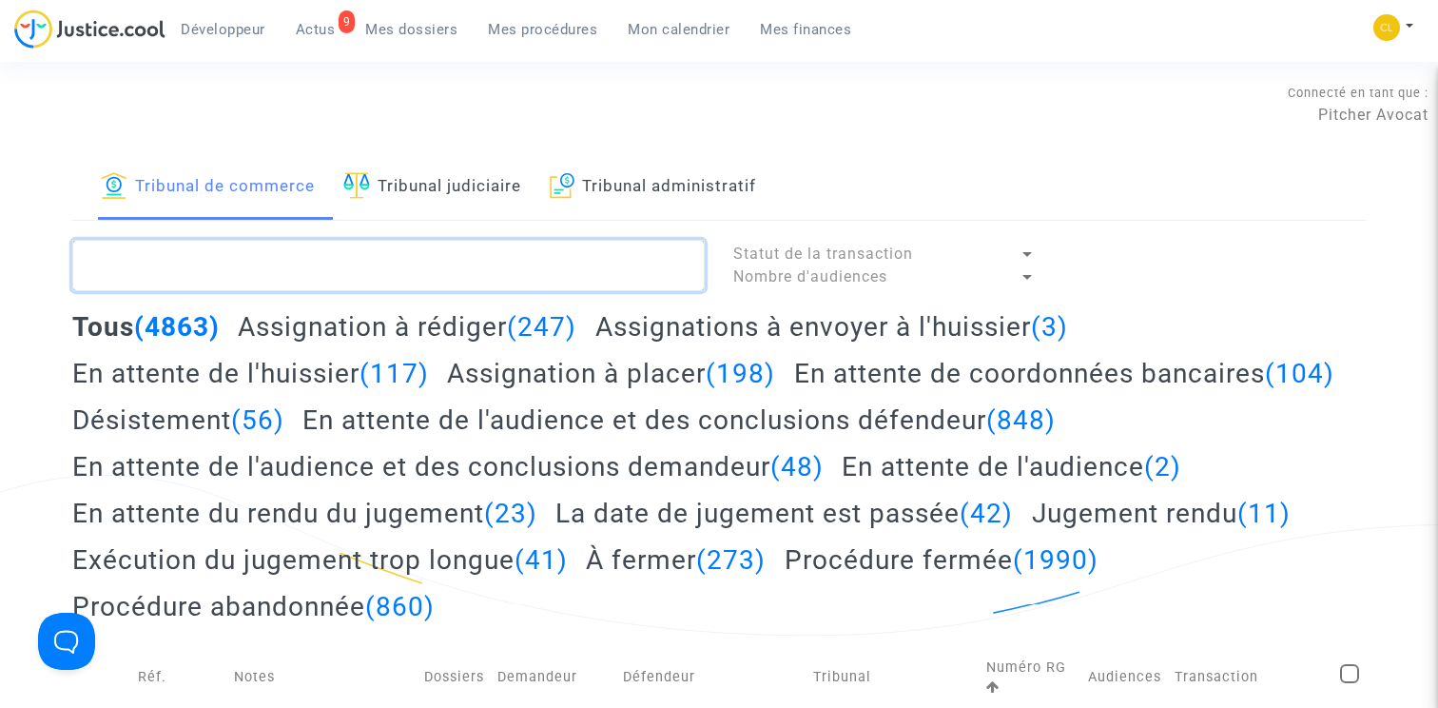
click at [358, 256] on textarea at bounding box center [388, 265] width 632 height 51
paste textarea "LS-241010-JFHQ"
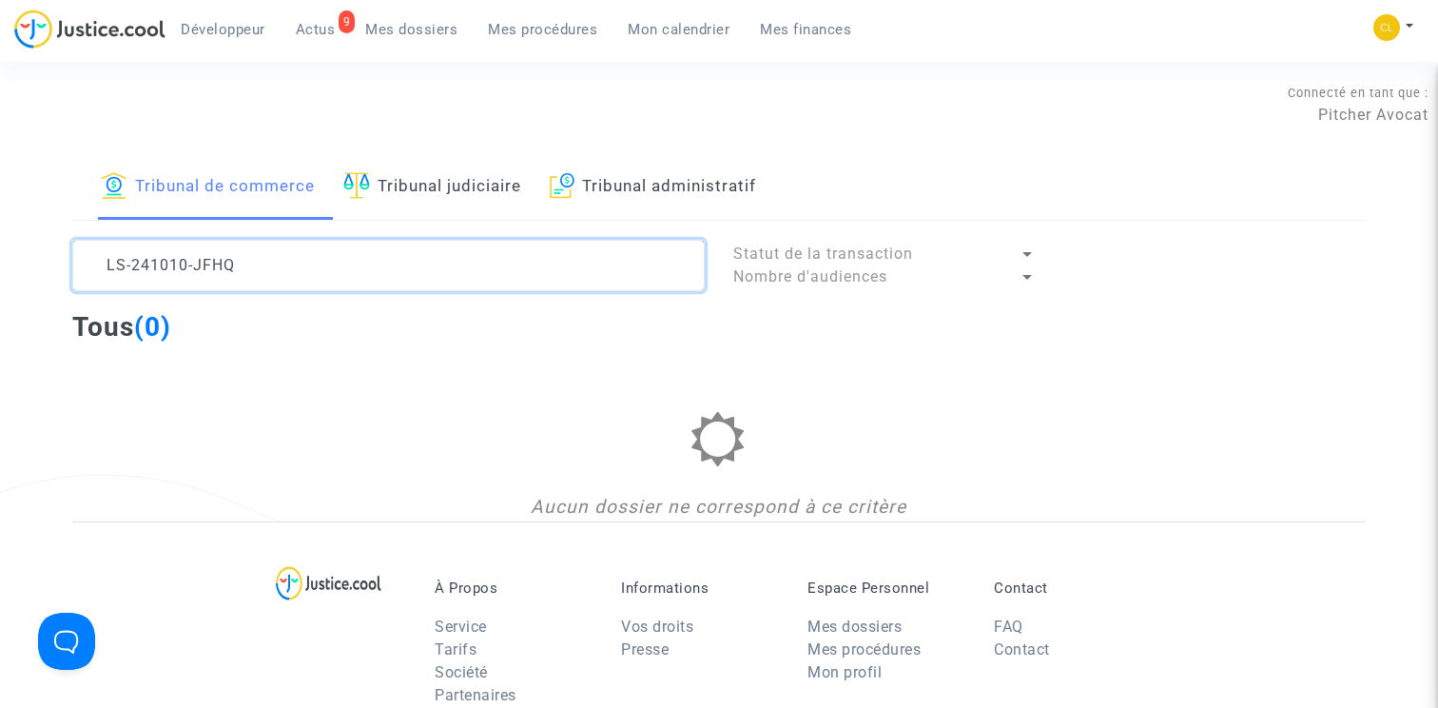
type textarea "LS-241010-JFHQ"
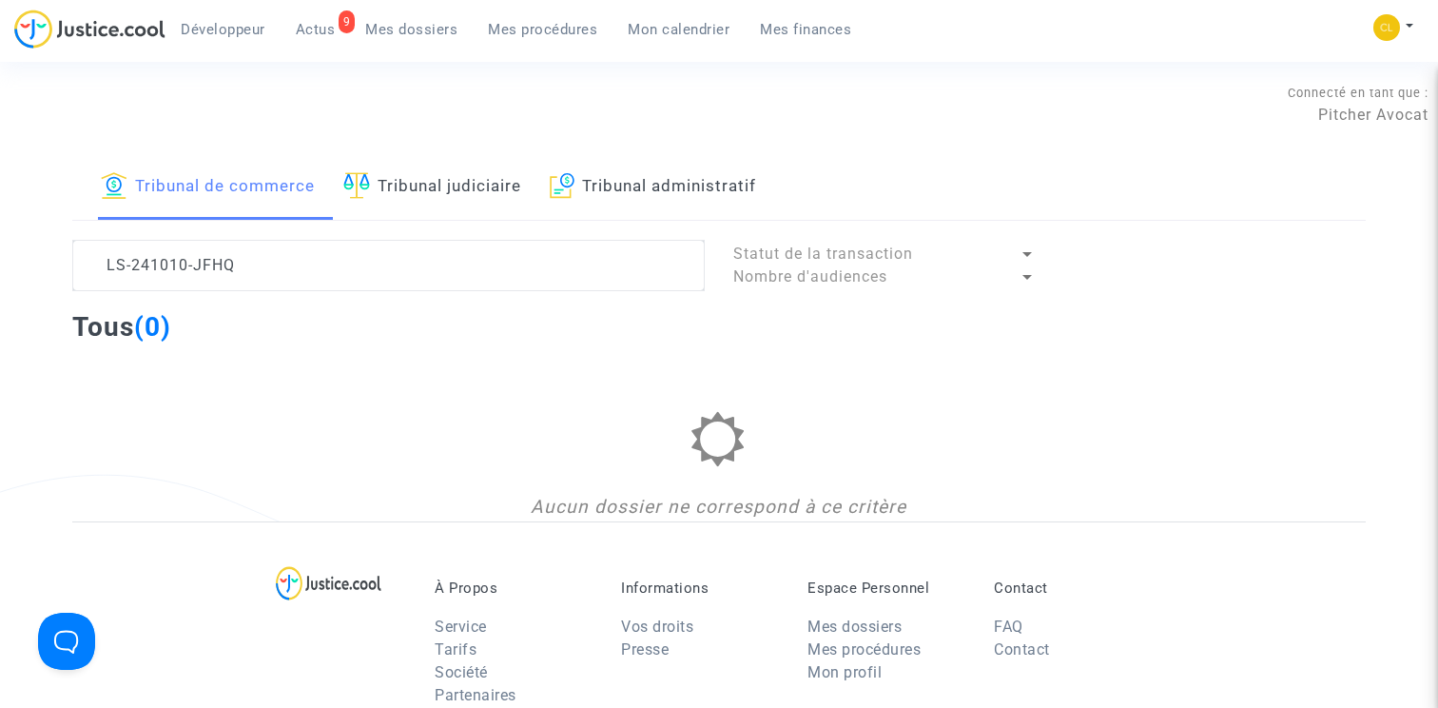
click at [428, 203] on link "Tribunal judiciaire" at bounding box center [432, 187] width 178 height 65
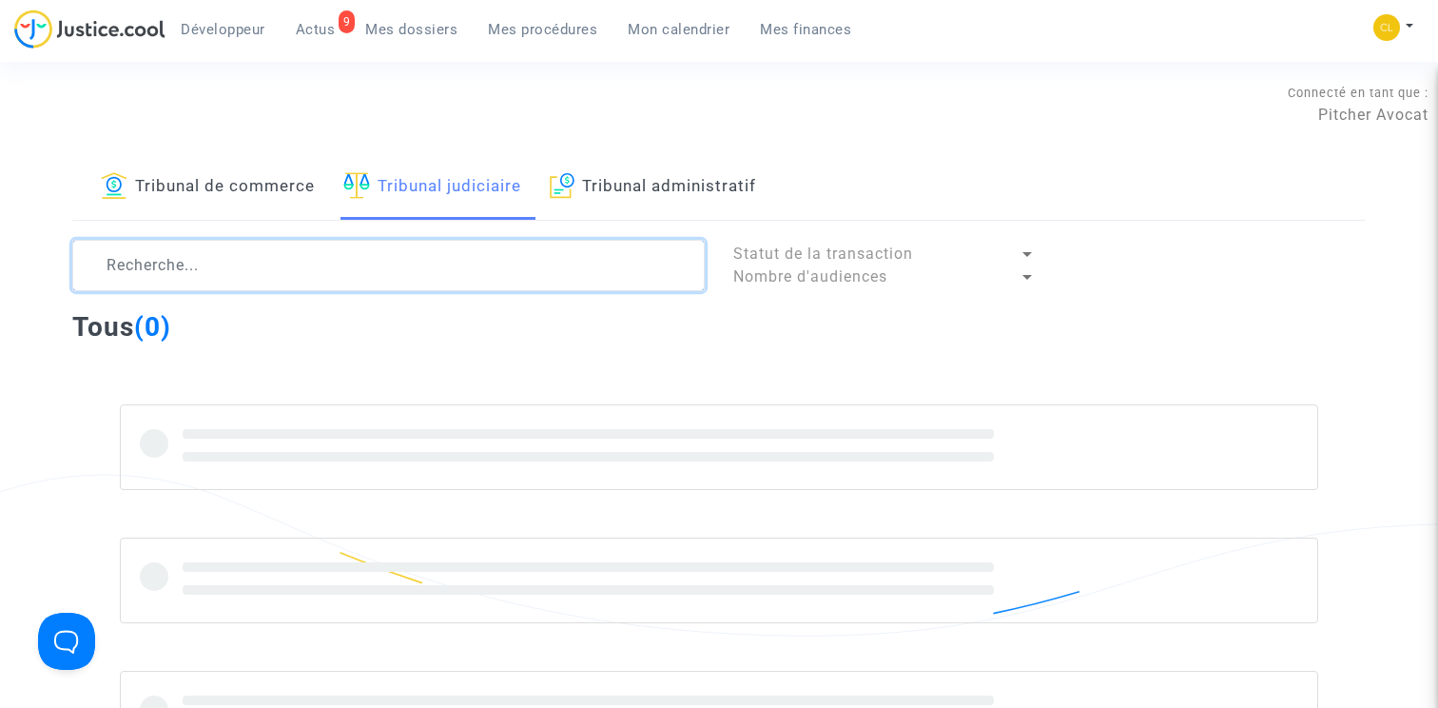
click at [248, 276] on textarea at bounding box center [388, 265] width 632 height 51
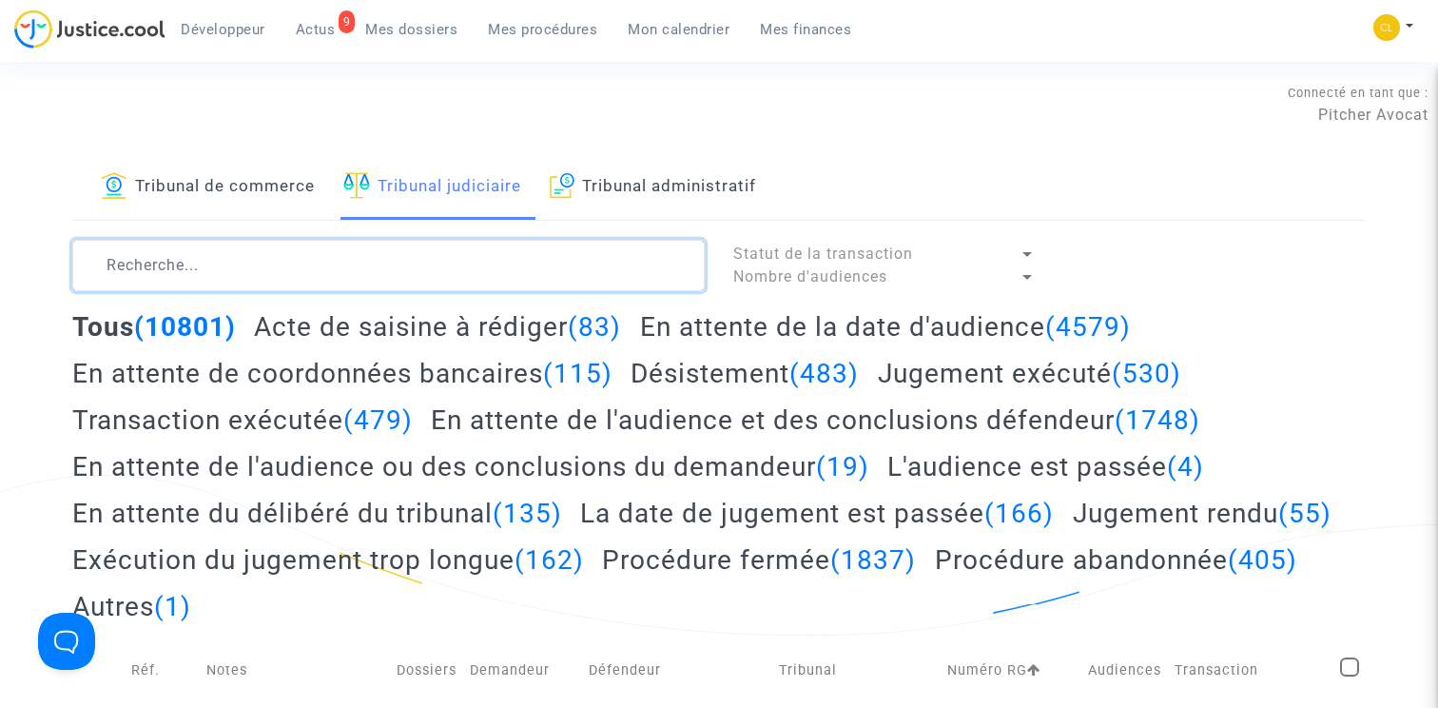
paste textarea "LS-241010-JFHQ"
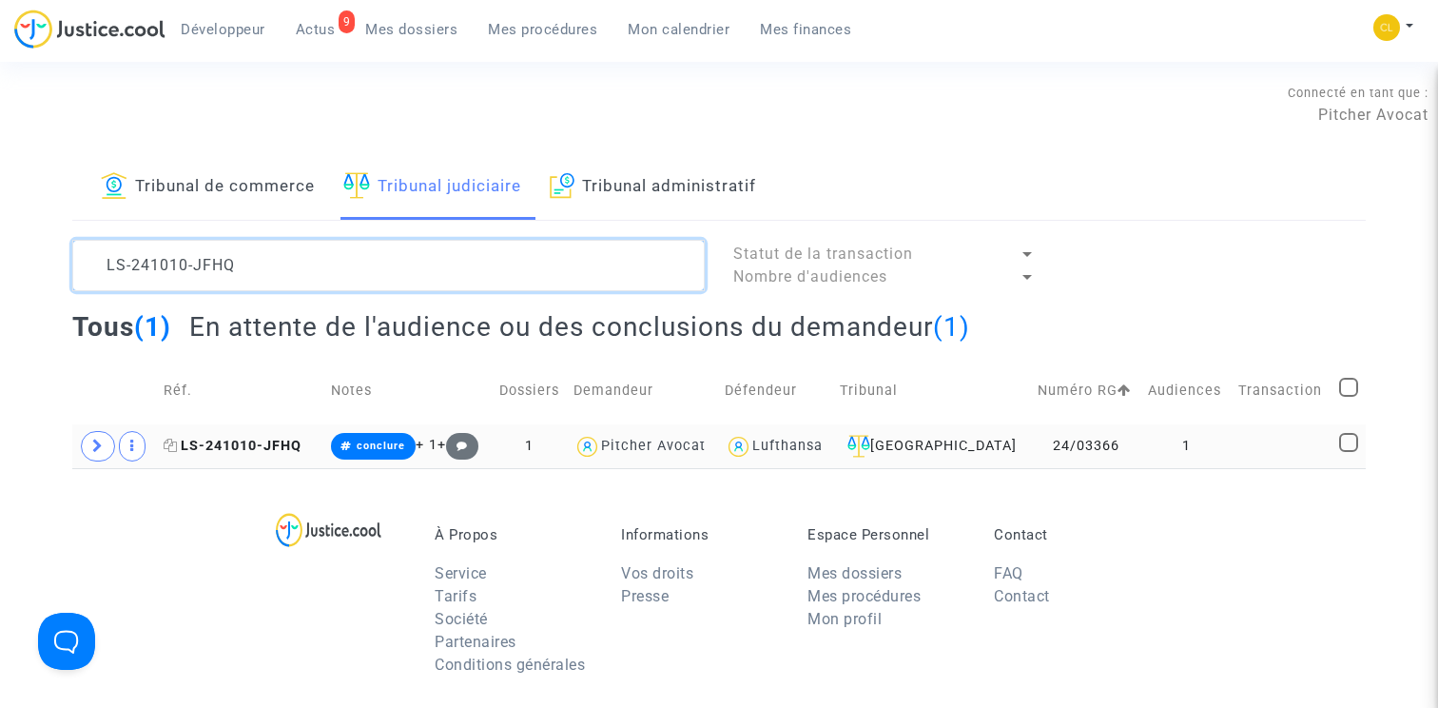
type textarea "LS-241010-JFHQ"
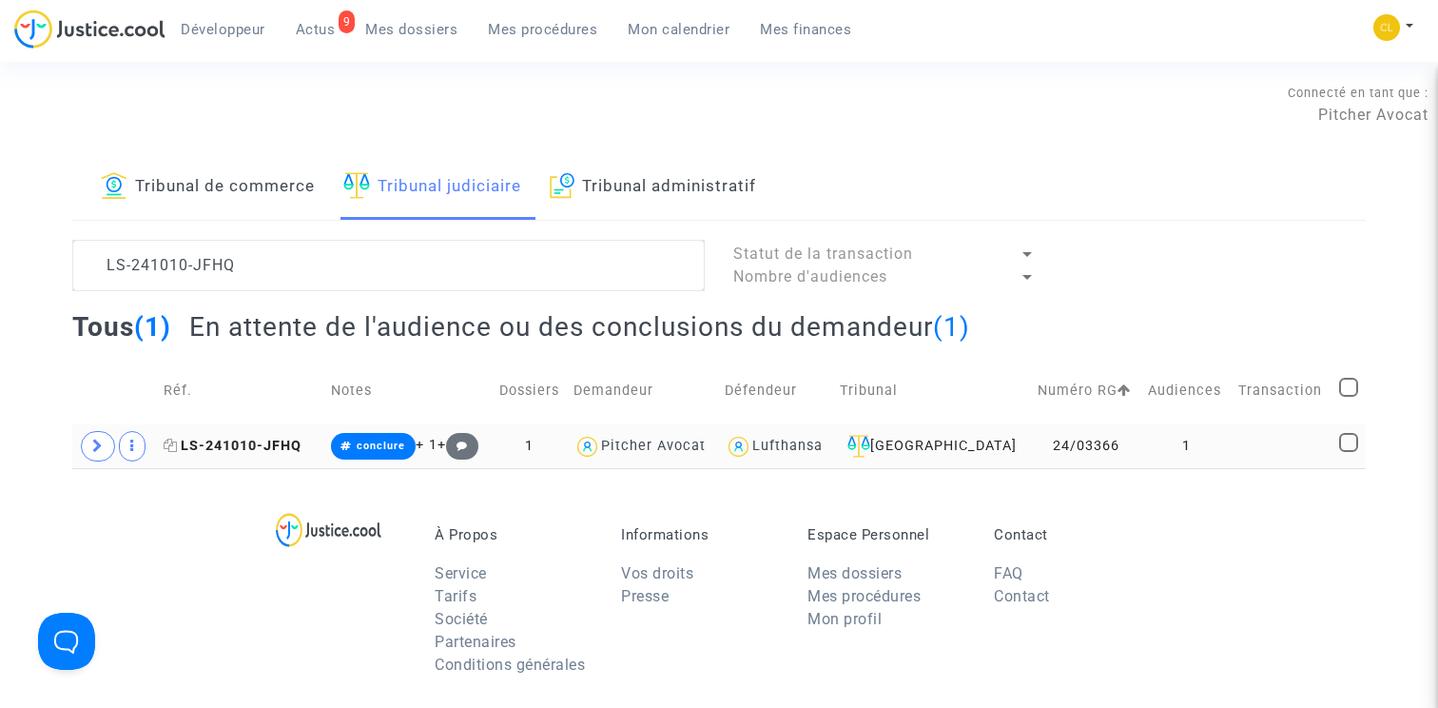
click at [243, 440] on span "LS-241010-JFHQ" at bounding box center [233, 445] width 138 height 16
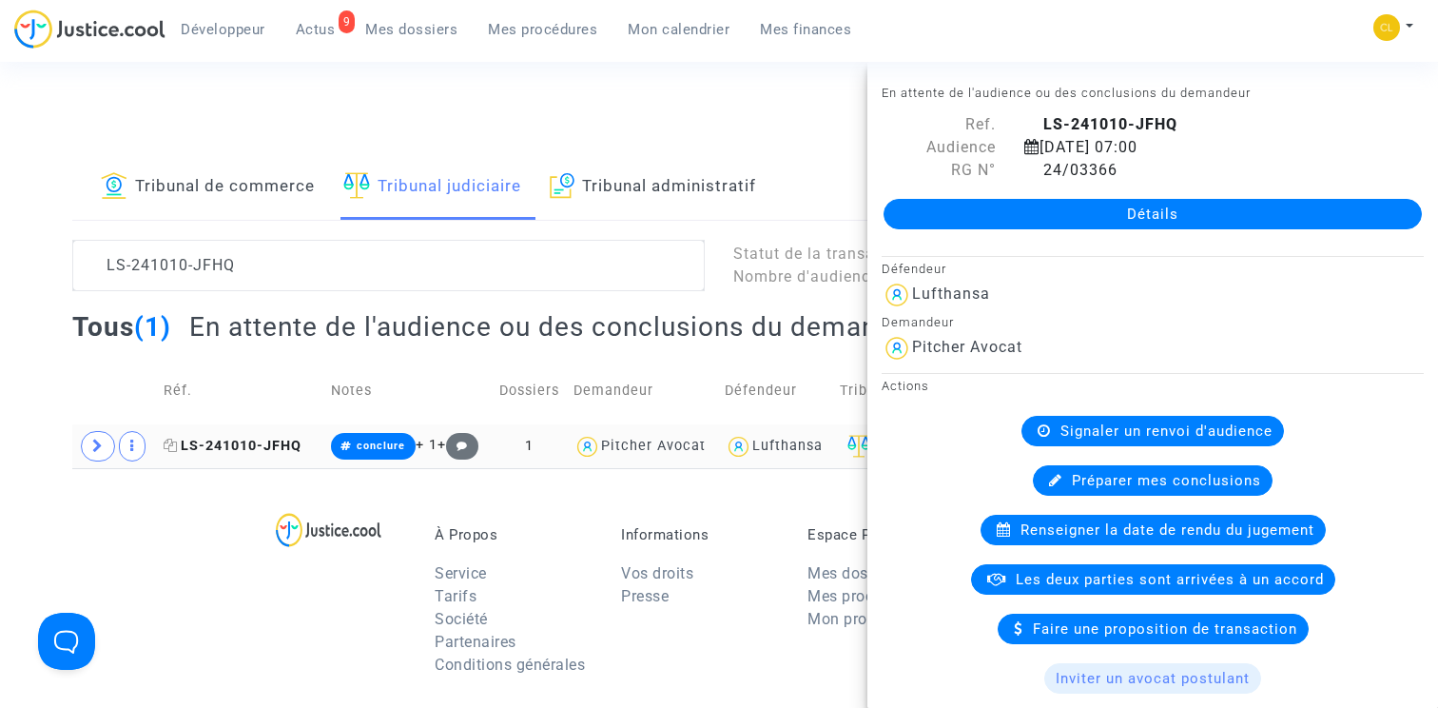
click at [268, 449] on span "LS-241010-JFHQ" at bounding box center [233, 445] width 138 height 16
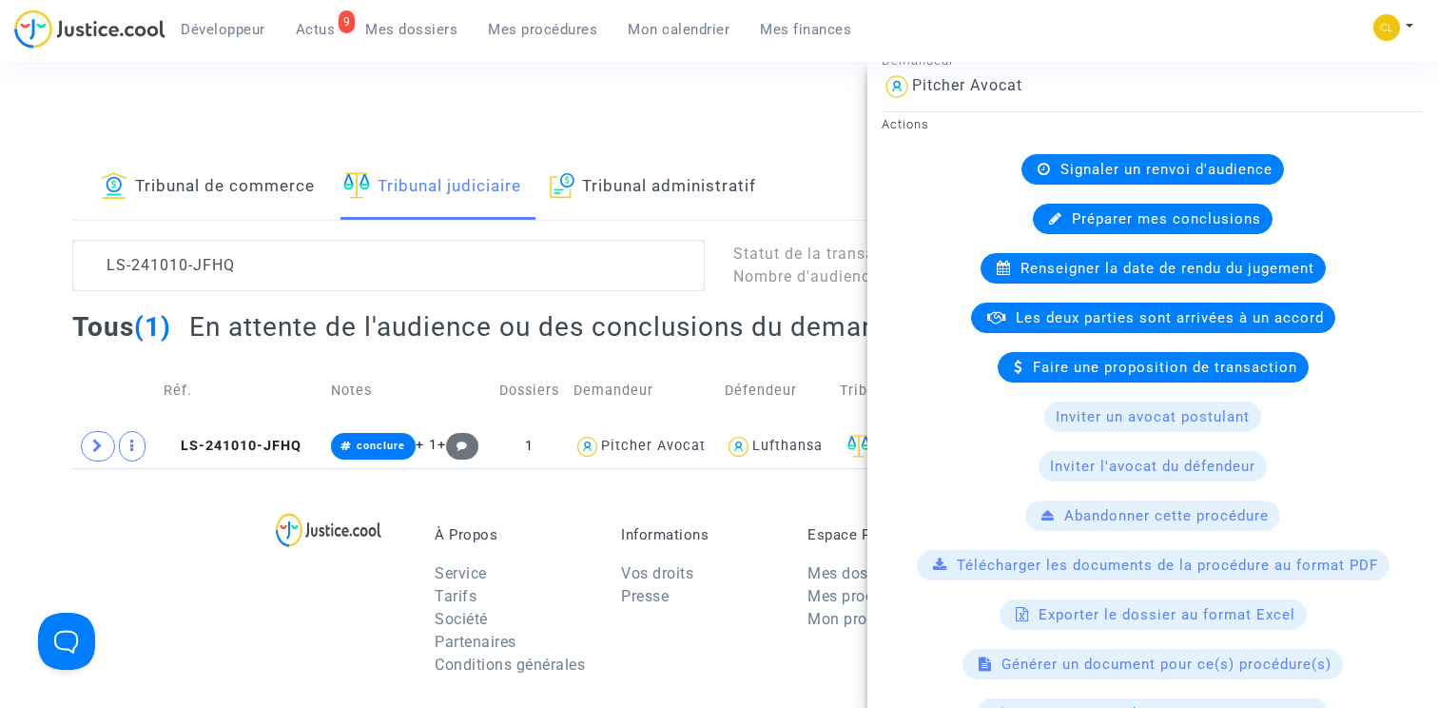
scroll to position [265, 0]
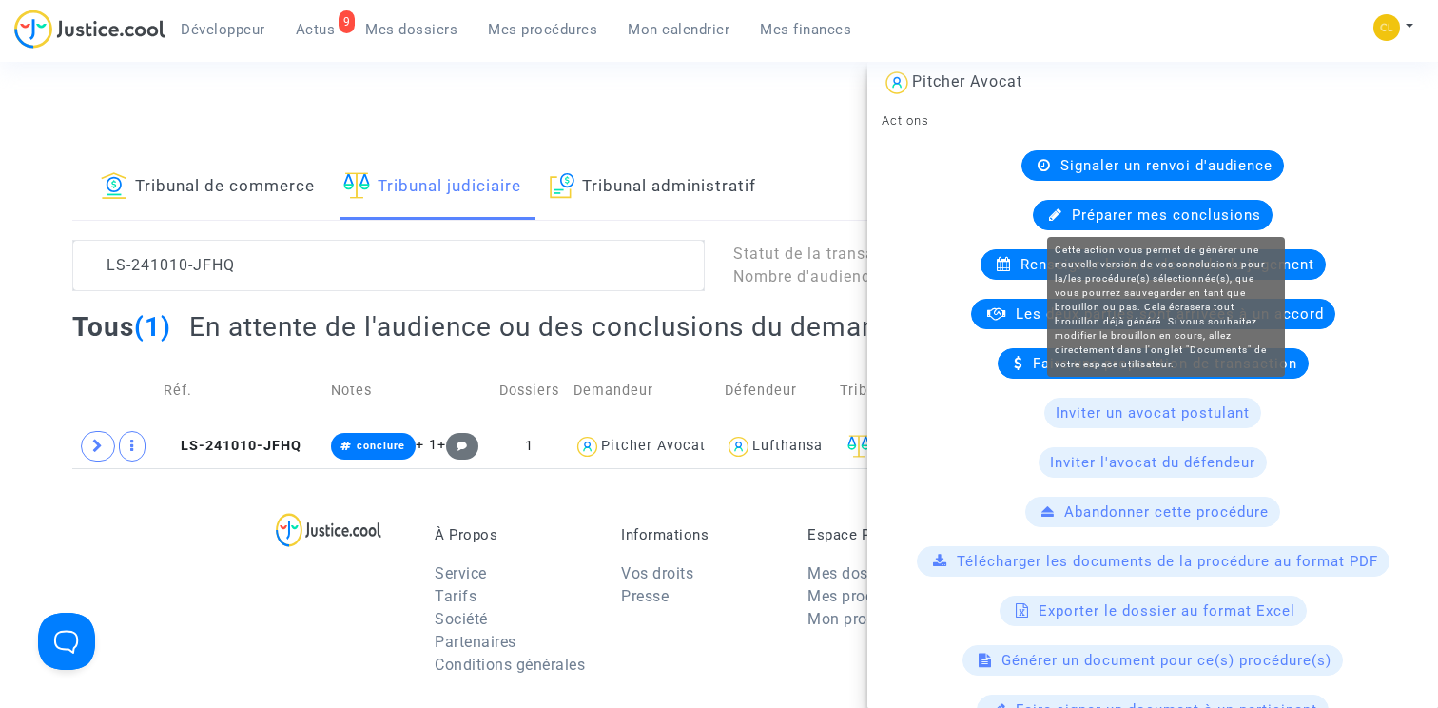
click at [1178, 218] on span "Préparer mes conclusions" at bounding box center [1166, 214] width 189 height 17
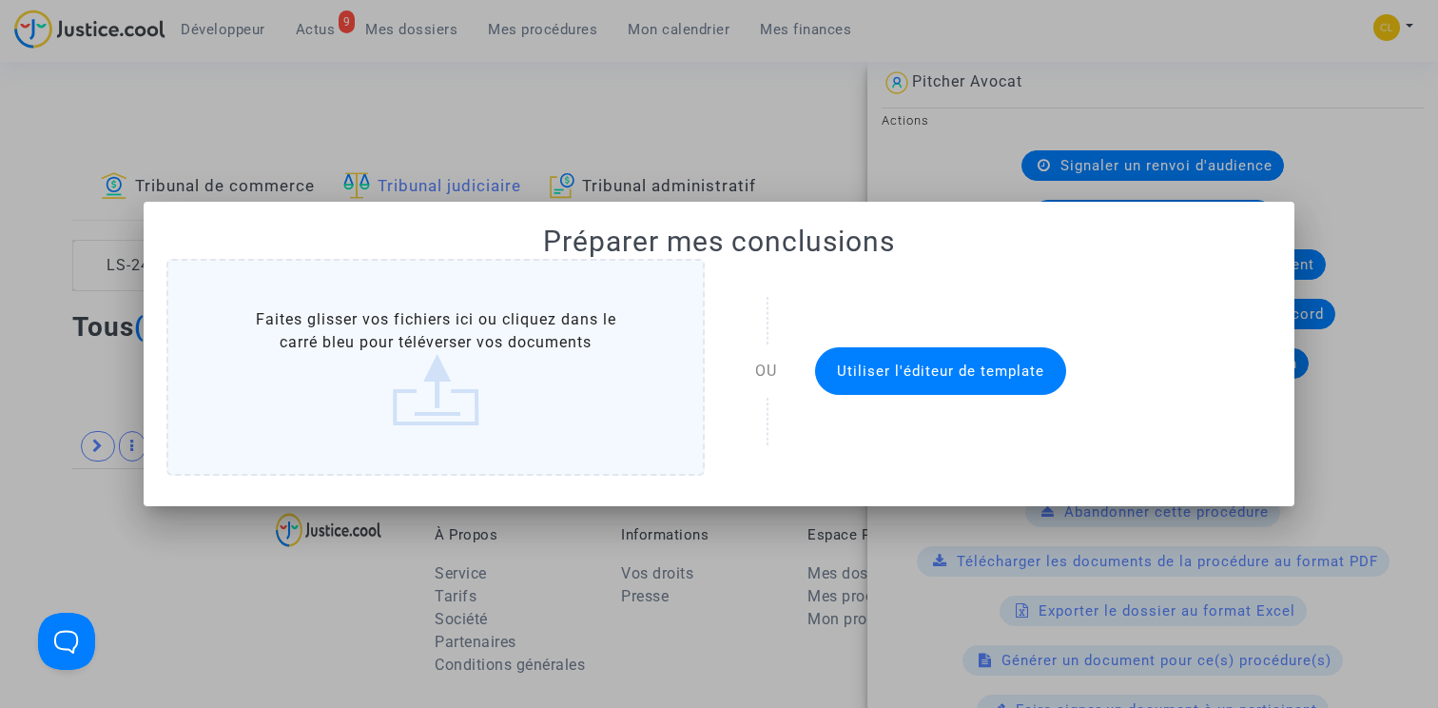
click at [952, 365] on span "Utiliser l'éditeur de template" at bounding box center [940, 370] width 207 height 17
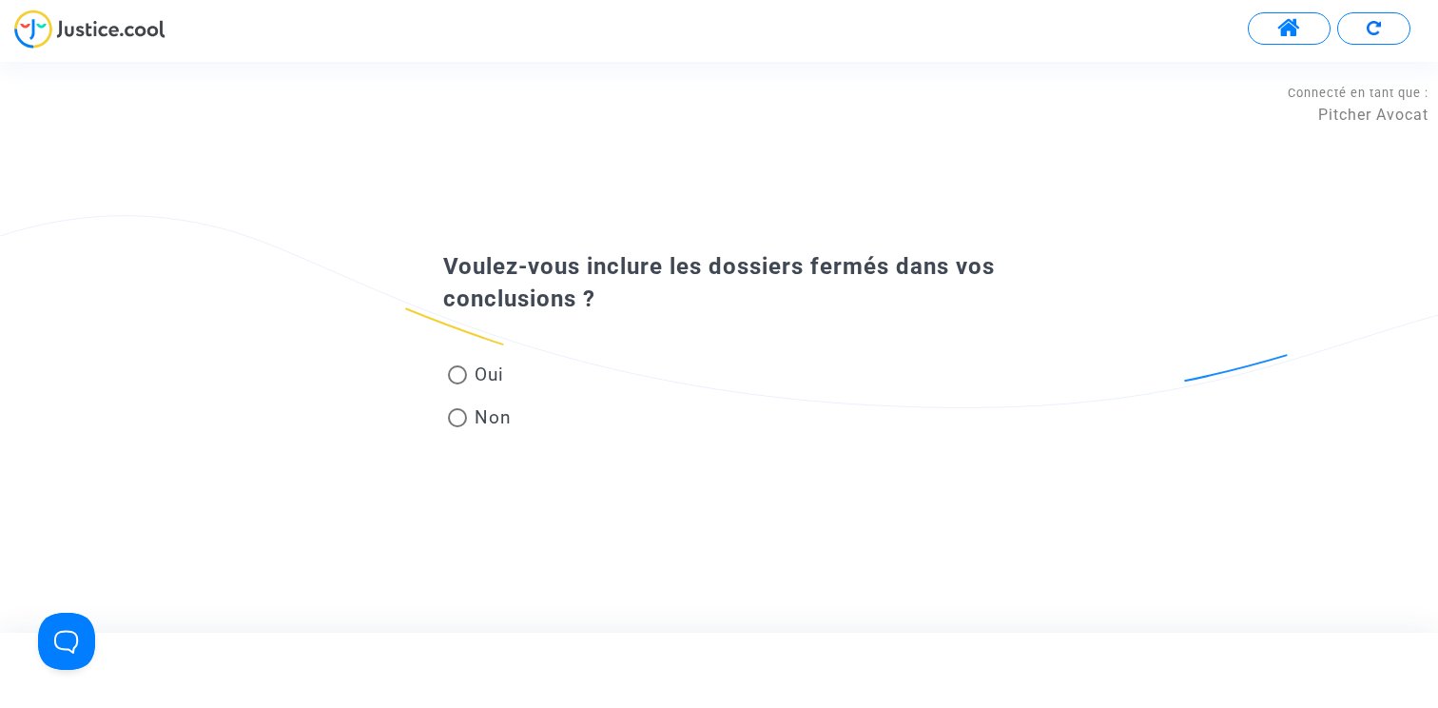
click at [488, 367] on span "Oui" at bounding box center [485, 374] width 37 height 26
click at [457, 384] on input "Oui" at bounding box center [457, 384] width 1 height 1
radio input "true"
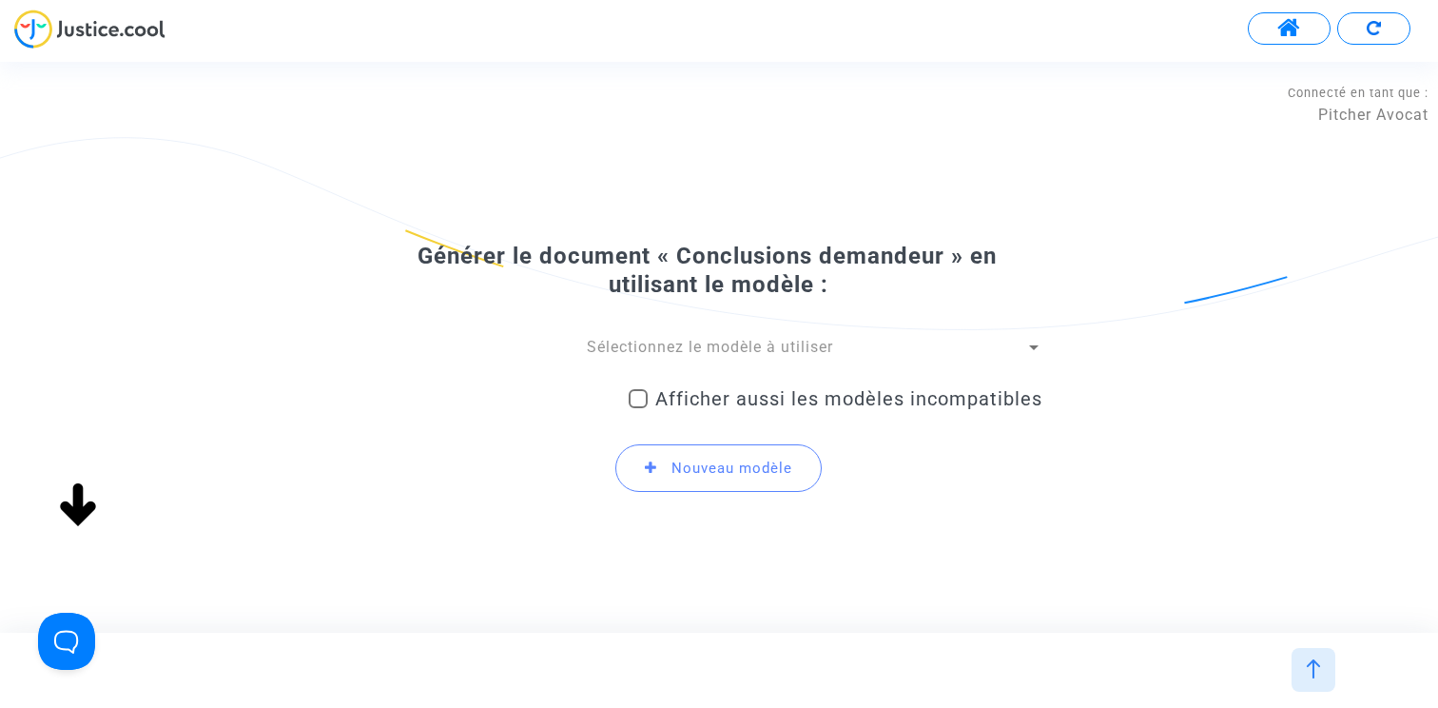
click at [675, 353] on span "Sélectionnez le modèle à utiliser" at bounding box center [710, 347] width 246 height 18
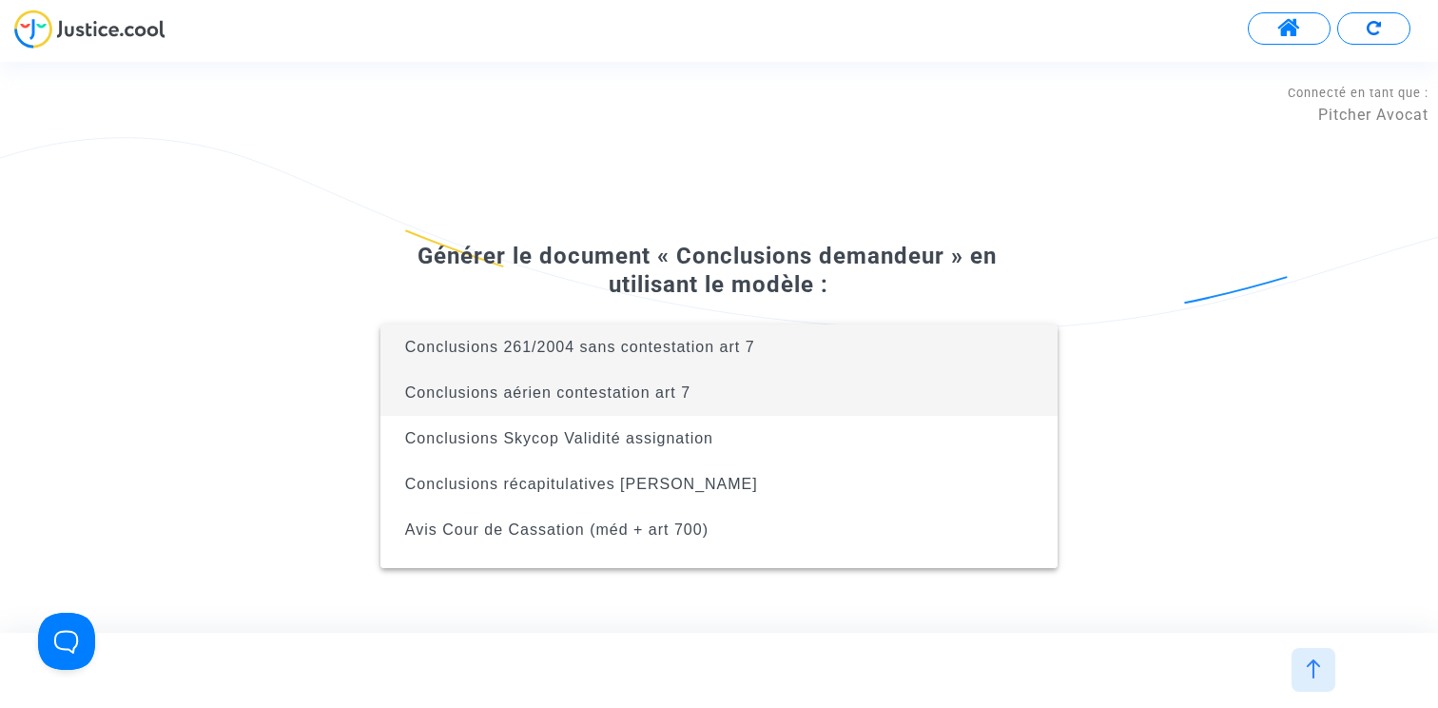
click at [653, 395] on span "Conclusions aérien contestation art 7" at bounding box center [547, 392] width 285 height 16
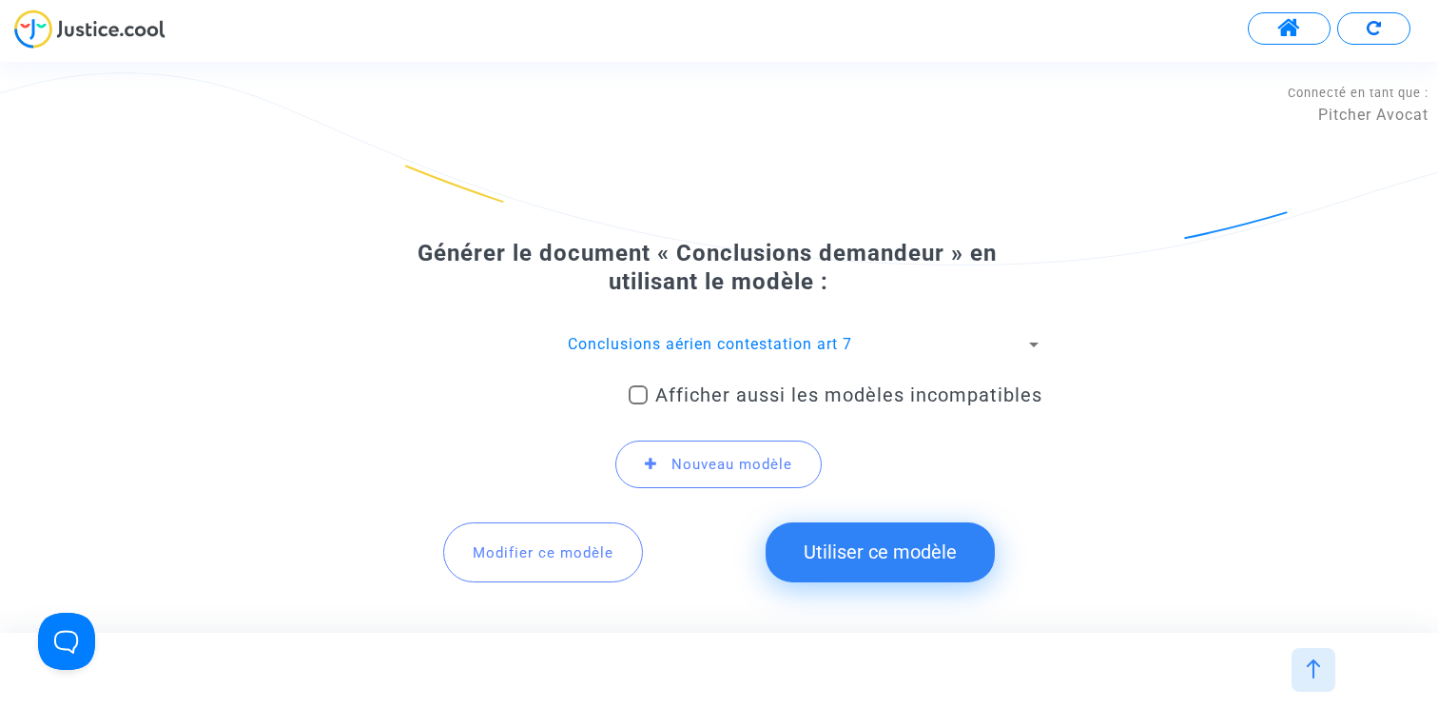
click at [522, 558] on span "Modifier ce modèle" at bounding box center [543, 552] width 141 height 17
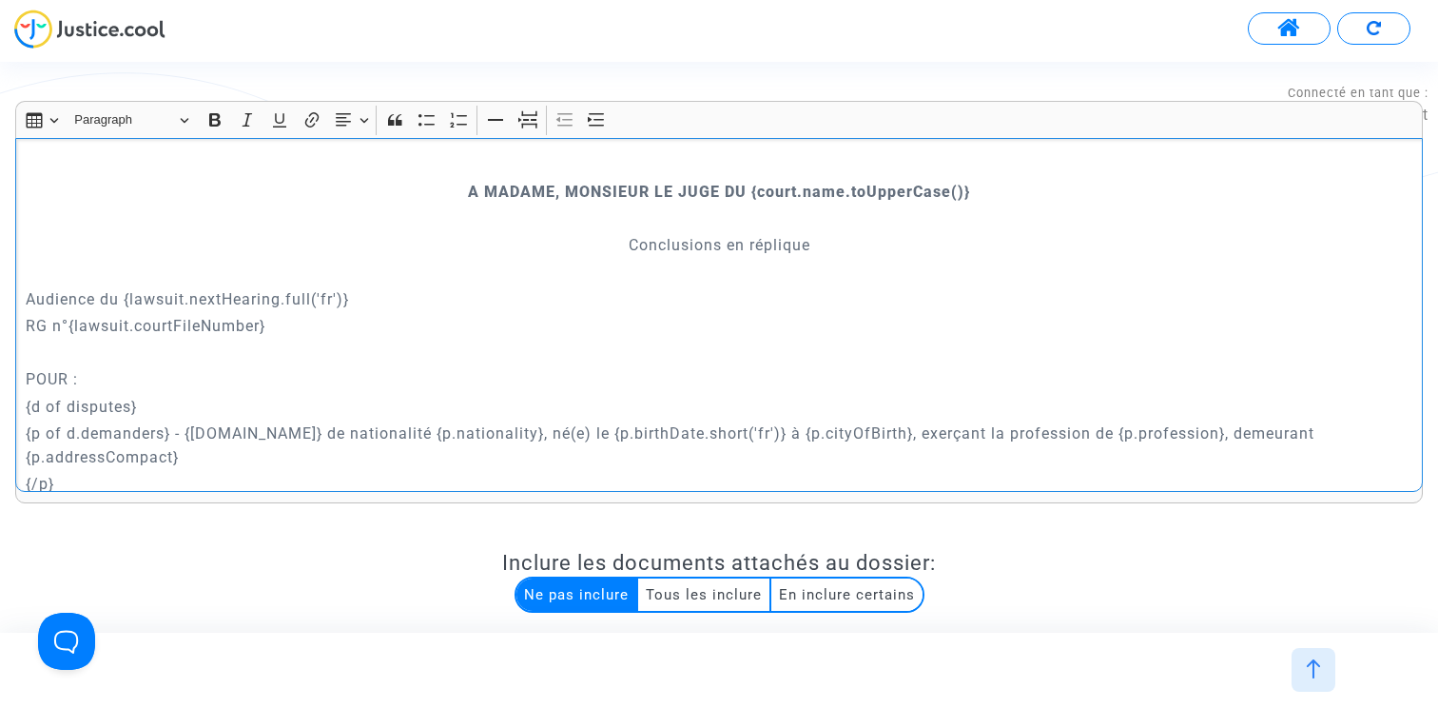
click at [351, 329] on p "RG n°{lawsuit.courtFileNumber}" at bounding box center [720, 326] width 1388 height 24
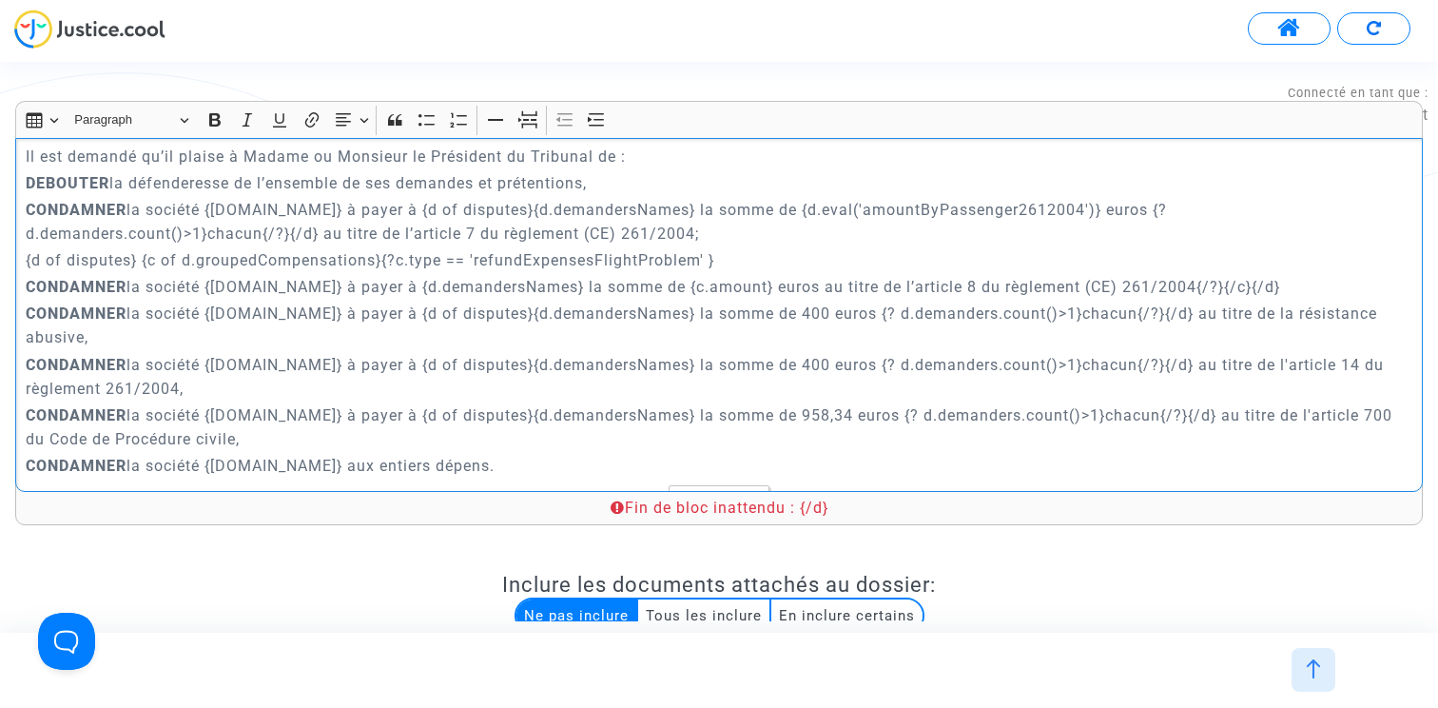
scroll to position [4964, 0]
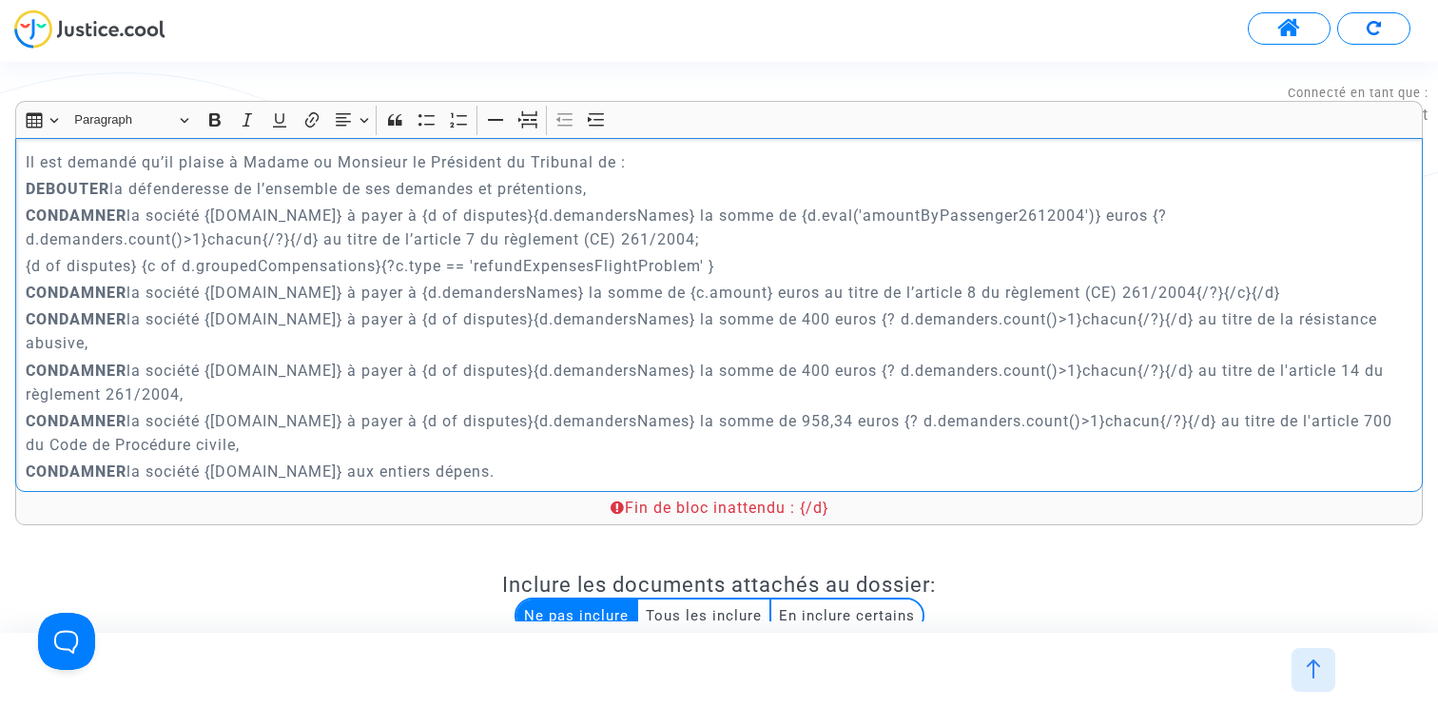
click at [503, 345] on p "CONDAMNER la société {[DOMAIN_NAME]} à payer à {d of disputes}{d.demandersNames…" at bounding box center [720, 331] width 1388 height 48
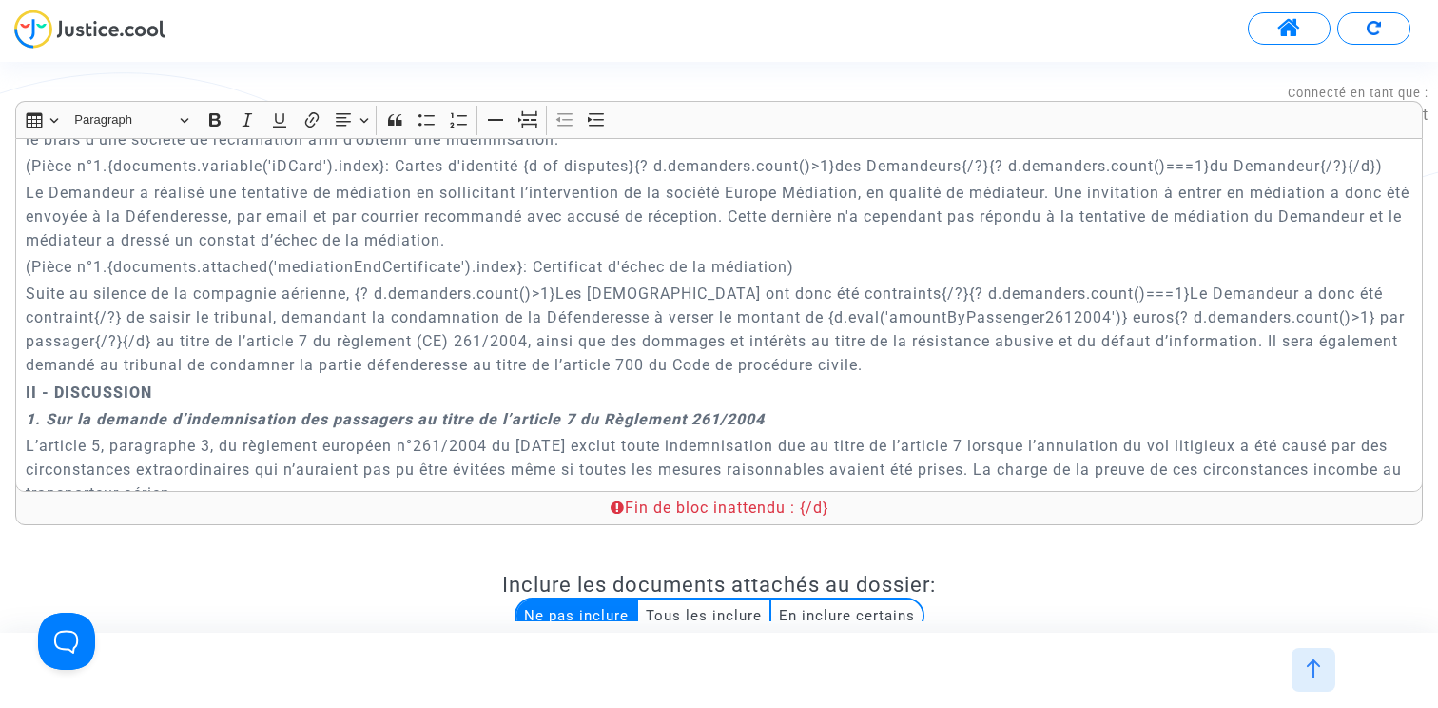
scroll to position [1390, 0]
click at [350, 291] on p "Suite au silence de la compagnie aérienne, {? d.demanders.count()>1}Les [DEMOGR…" at bounding box center [720, 327] width 1388 height 95
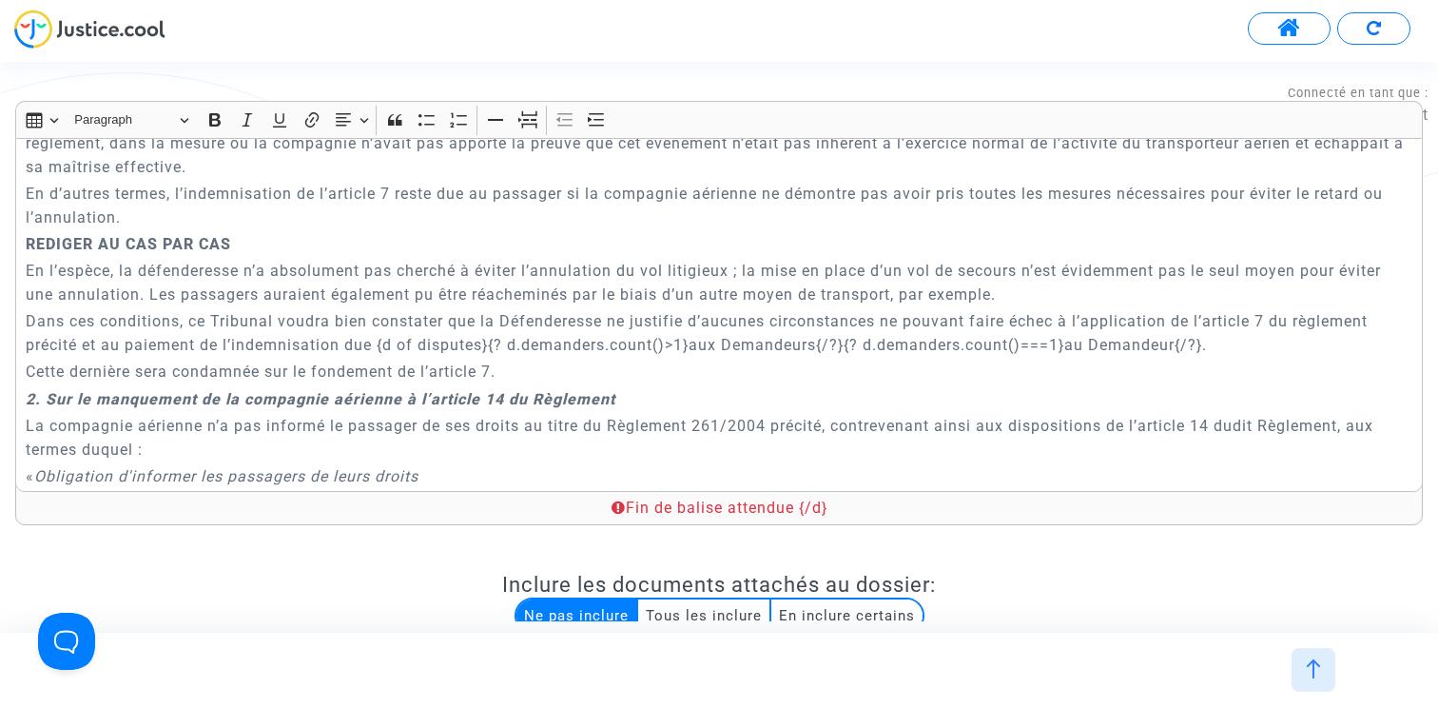
scroll to position [2796, 0]
click at [1208, 344] on p "Dans ces conditions, ce Tribunal voudra bien constater que la Défenderesse ne j…" at bounding box center [720, 331] width 1388 height 48
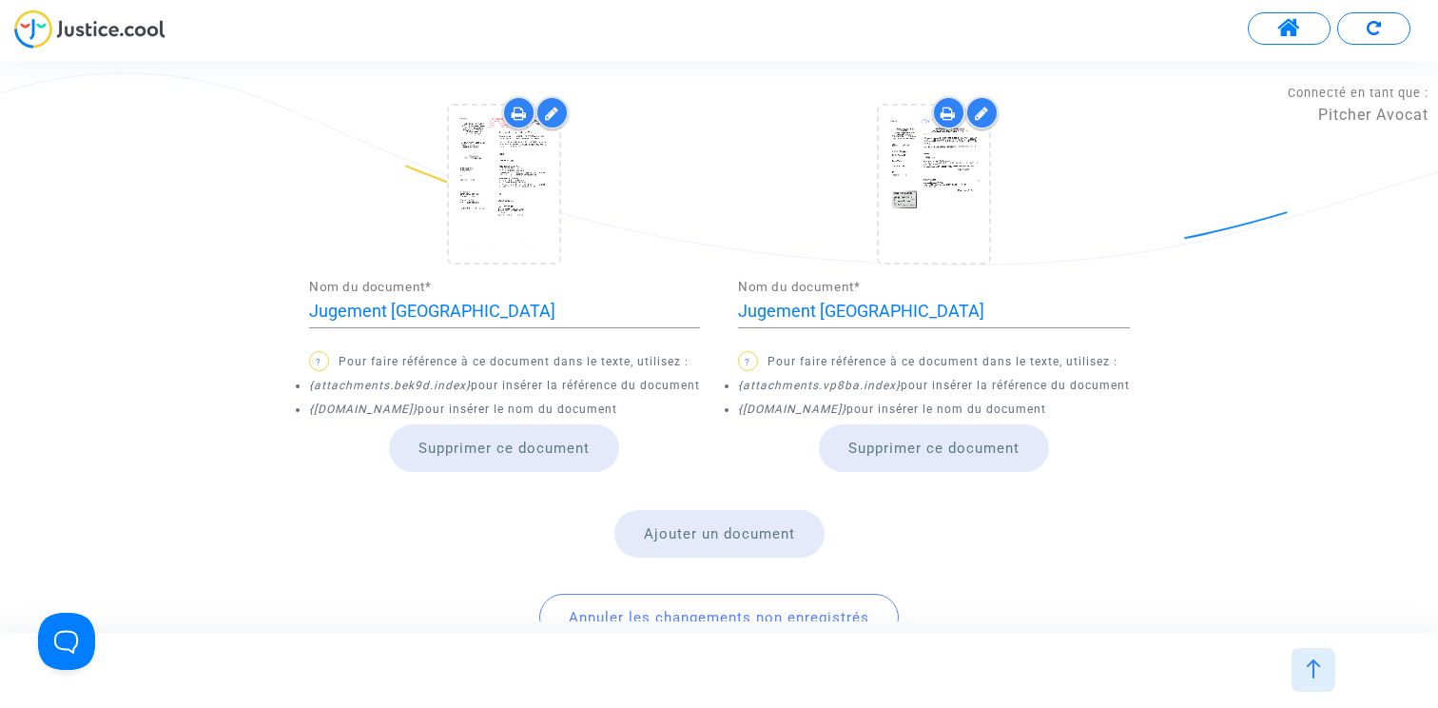
scroll to position [815, 0]
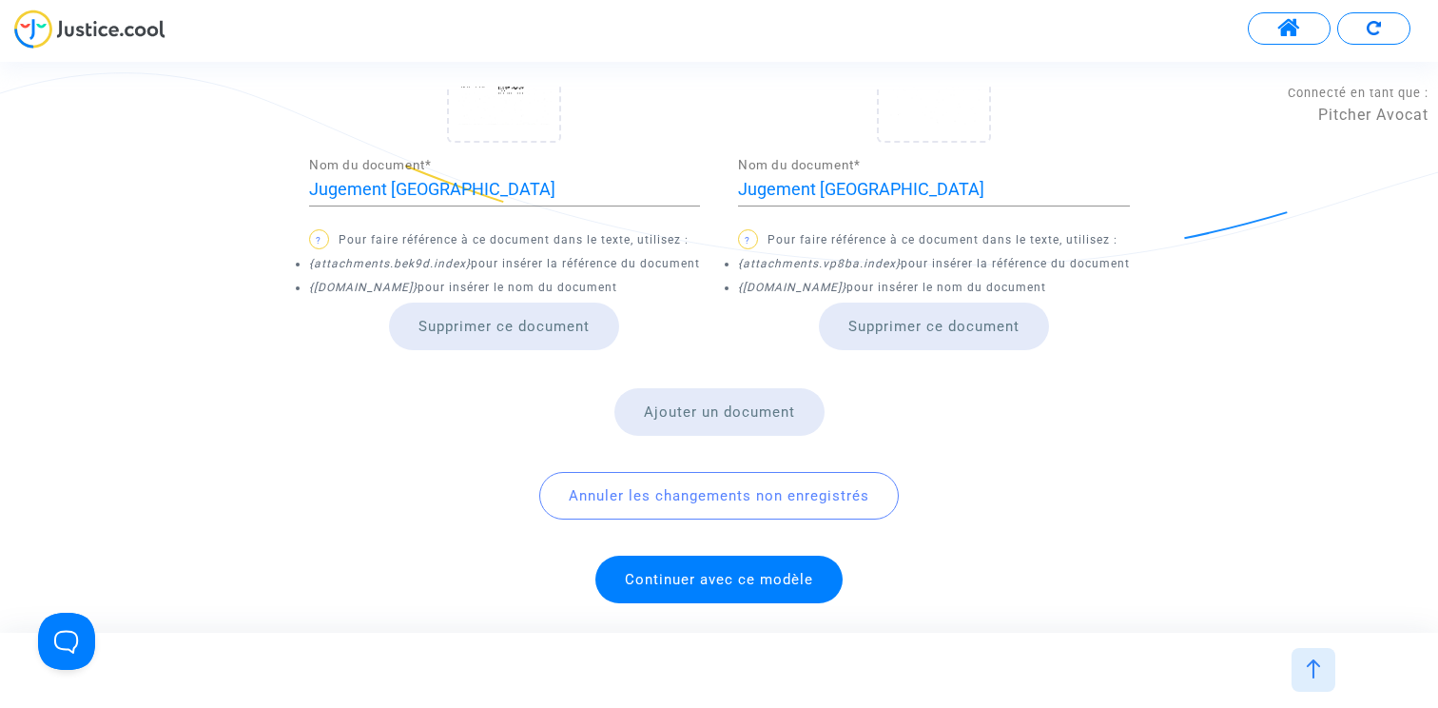
click at [714, 583] on span "Continuer avec ce modèle" at bounding box center [719, 579] width 188 height 17
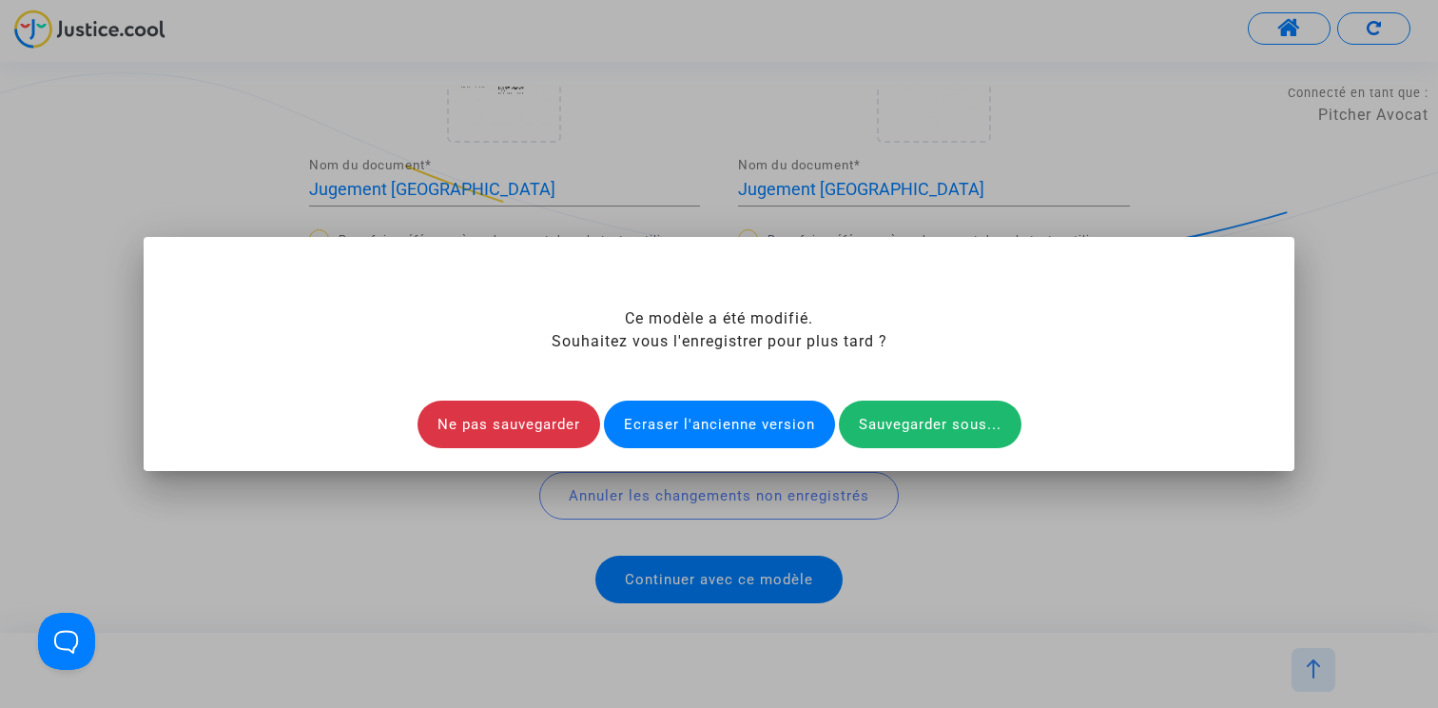
click at [719, 419] on div "Ecraser l'ancienne version" at bounding box center [719, 424] width 231 height 48
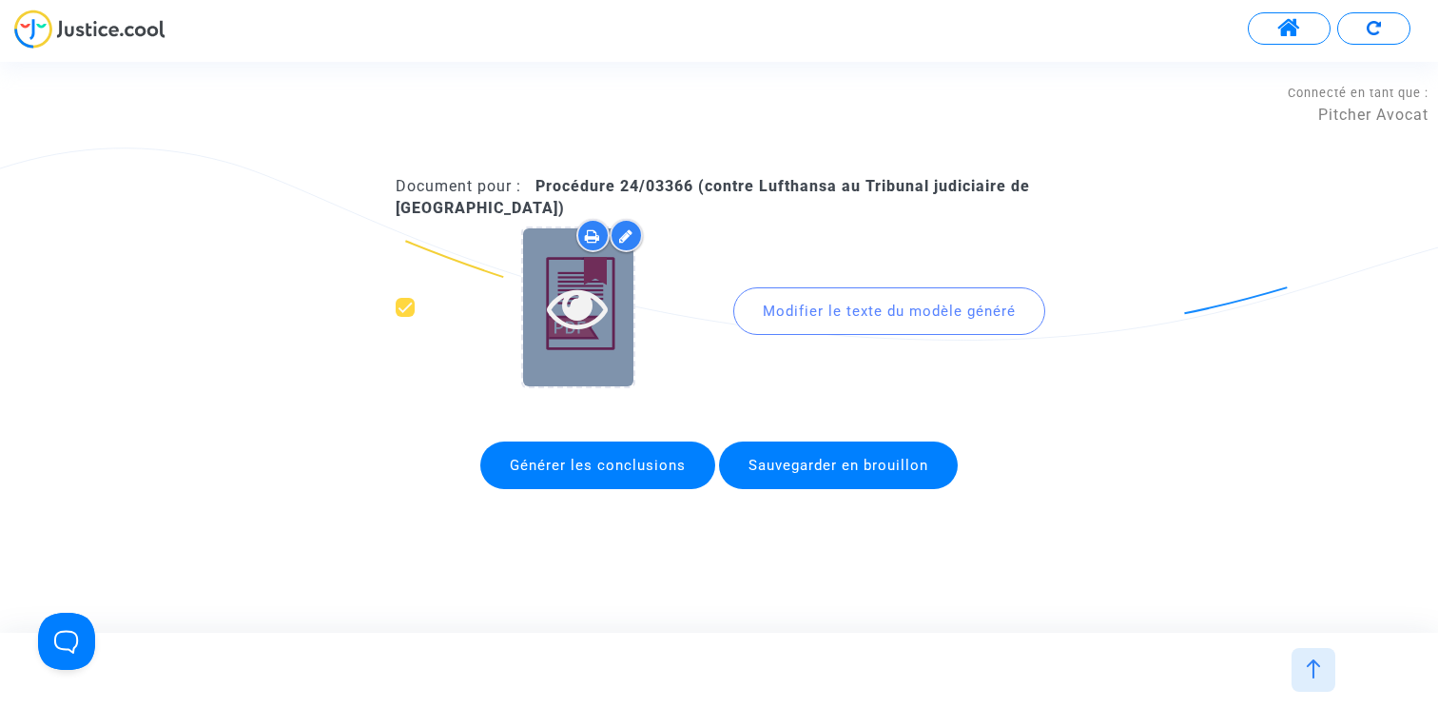
click at [583, 314] on icon at bounding box center [578, 307] width 62 height 61
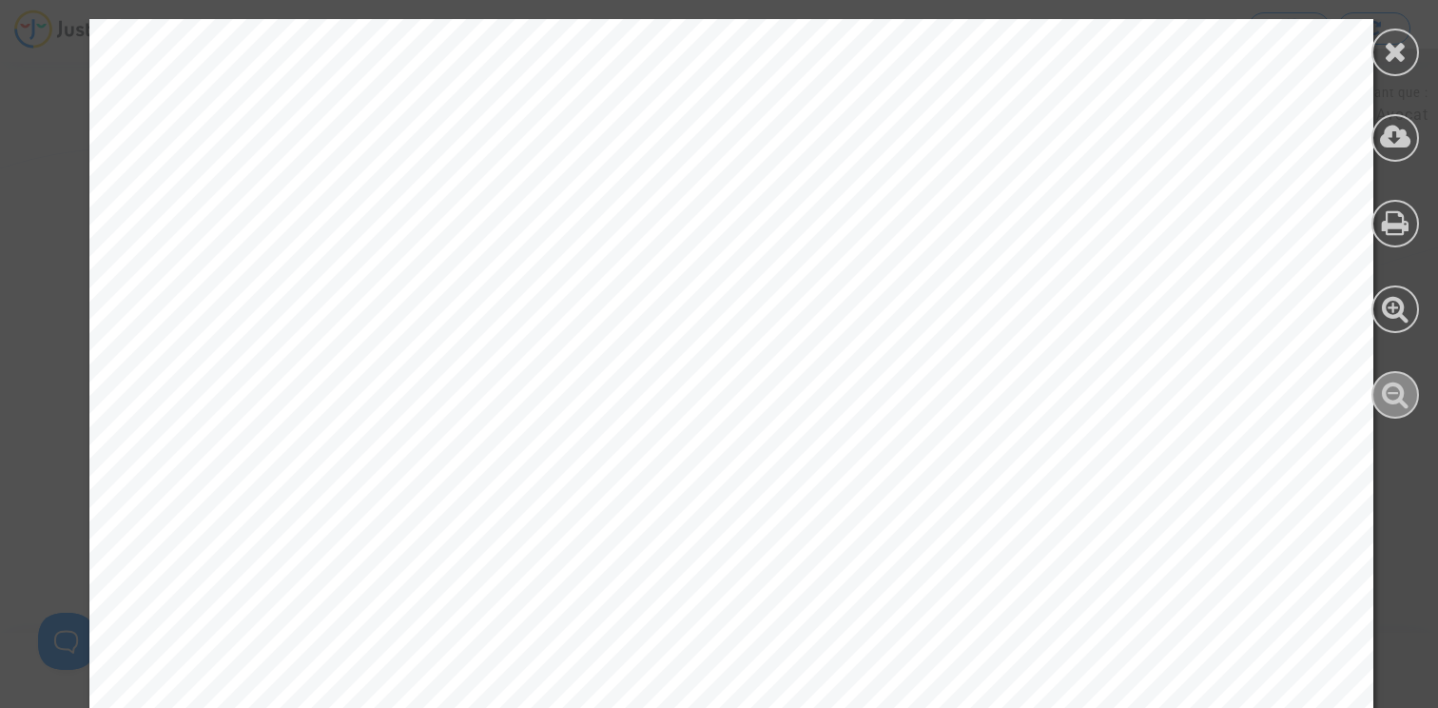
click at [1401, 398] on icon at bounding box center [1396, 393] width 28 height 29
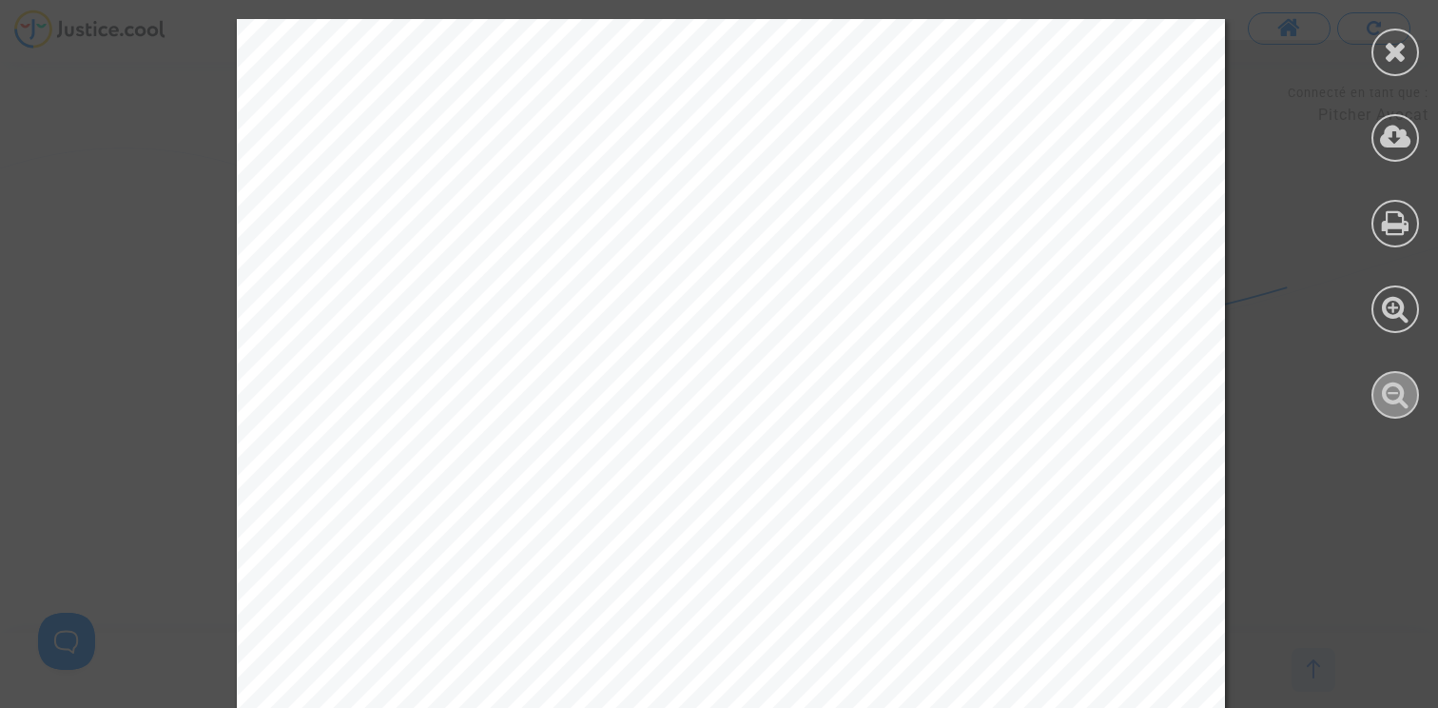
click at [1401, 398] on icon at bounding box center [1396, 393] width 28 height 29
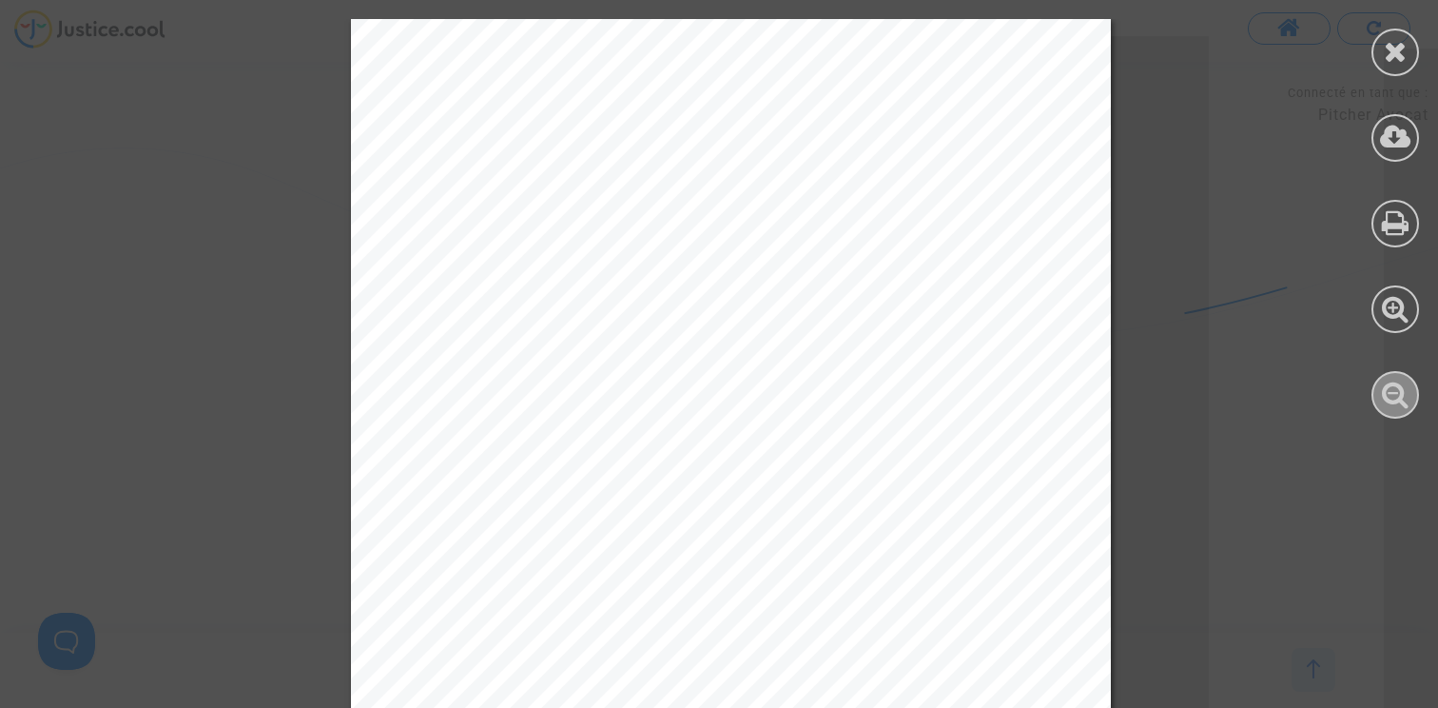
click at [1401, 398] on icon at bounding box center [1396, 393] width 28 height 29
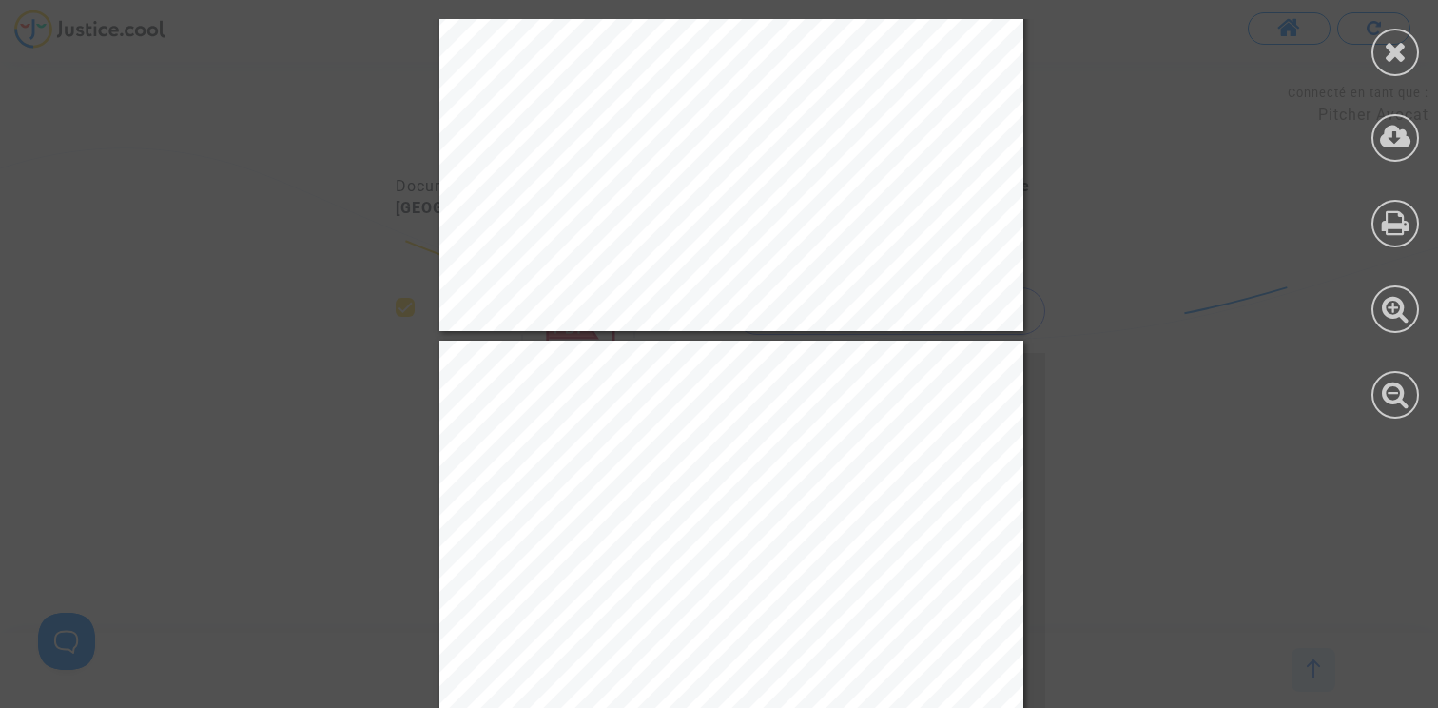
scroll to position [5643, 0]
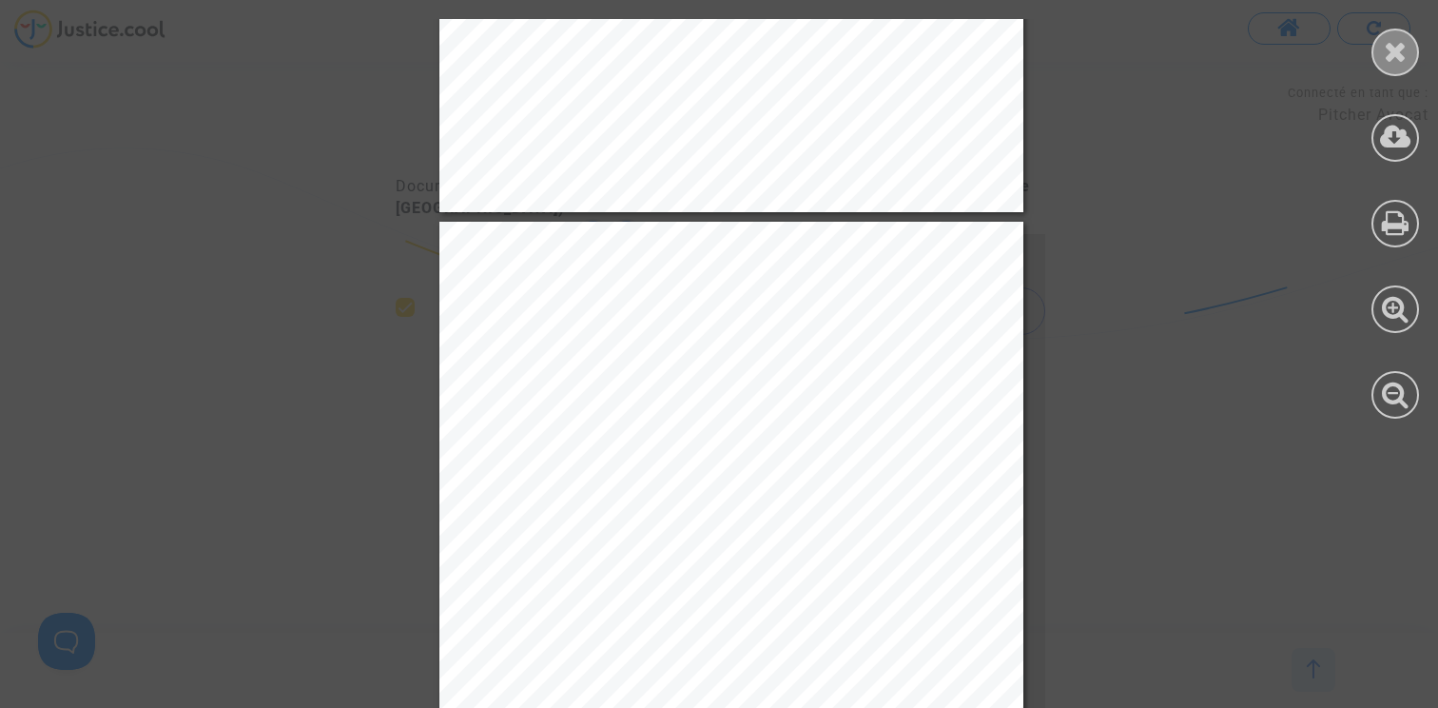
click at [1401, 42] on icon at bounding box center [1396, 51] width 24 height 29
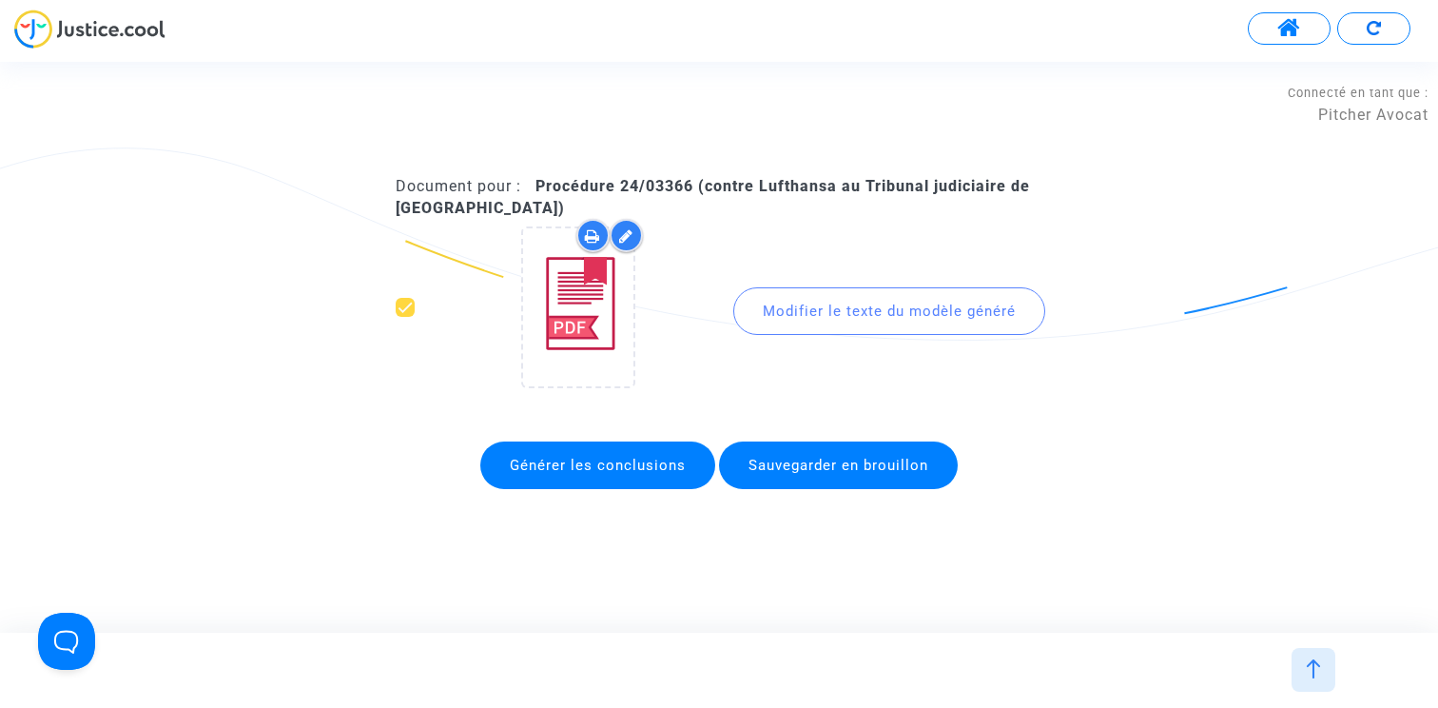
click at [1272, 31] on button at bounding box center [1289, 28] width 83 height 32
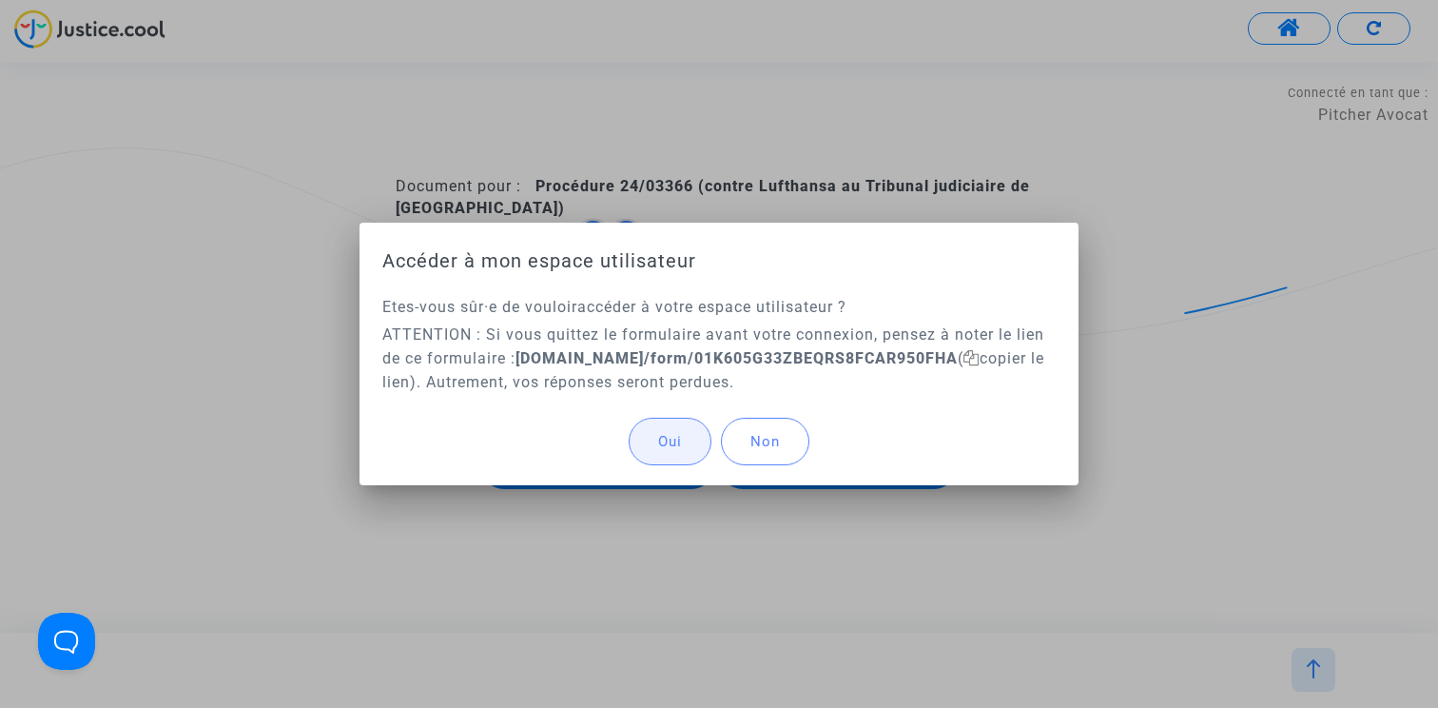
click at [652, 438] on button "Oui" at bounding box center [670, 442] width 83 height 48
